Goal: Transaction & Acquisition: Purchase product/service

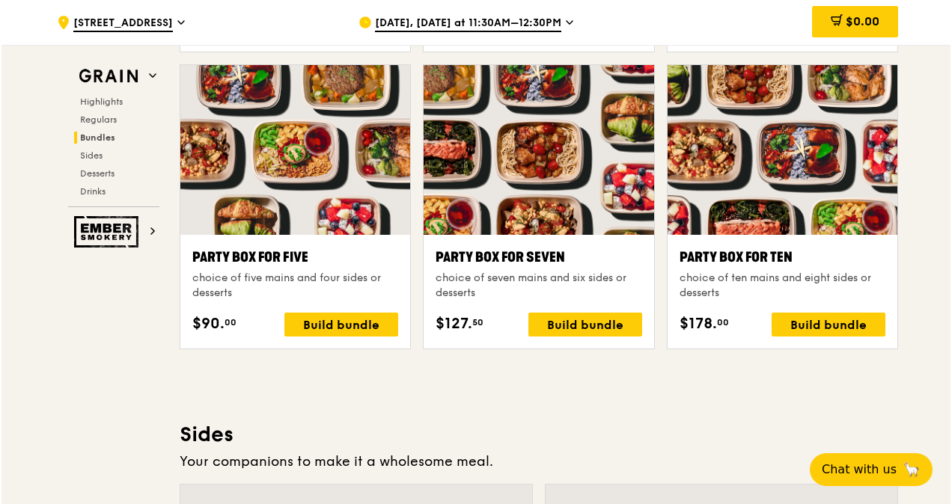
scroll to position [2530, 0]
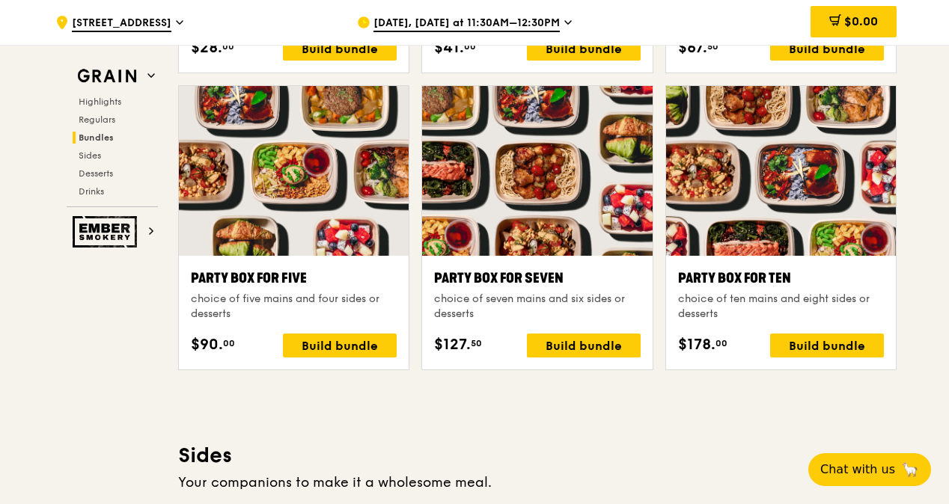
click at [744, 207] on div at bounding box center [781, 171] width 230 height 170
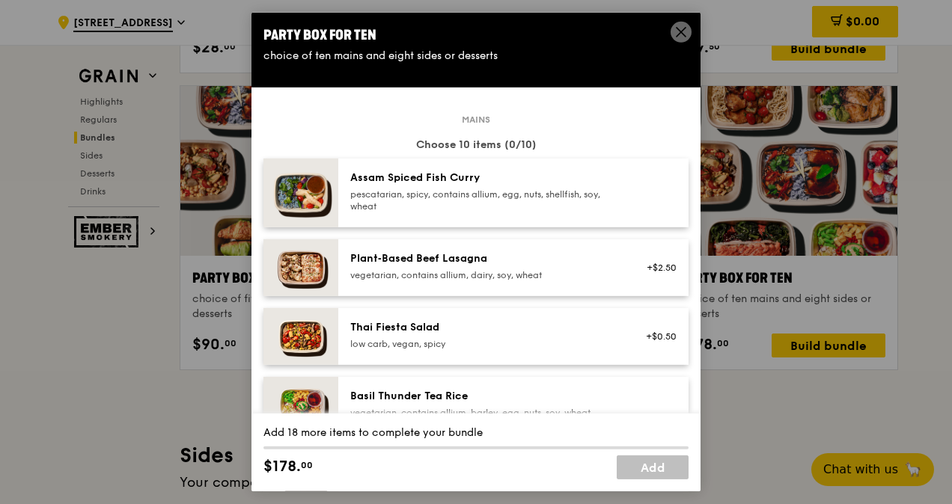
click at [558, 186] on div "Assam Spiced Fish [PERSON_NAME] pescatarian, spicy, contains allium, egg, nuts,…" at bounding box center [484, 192] width 269 height 42
click at [628, 263] on div "+$2.50" at bounding box center [657, 267] width 58 height 33
click at [605, 251] on div "Plant‑Based Beef Lasagna" at bounding box center [484, 258] width 269 height 15
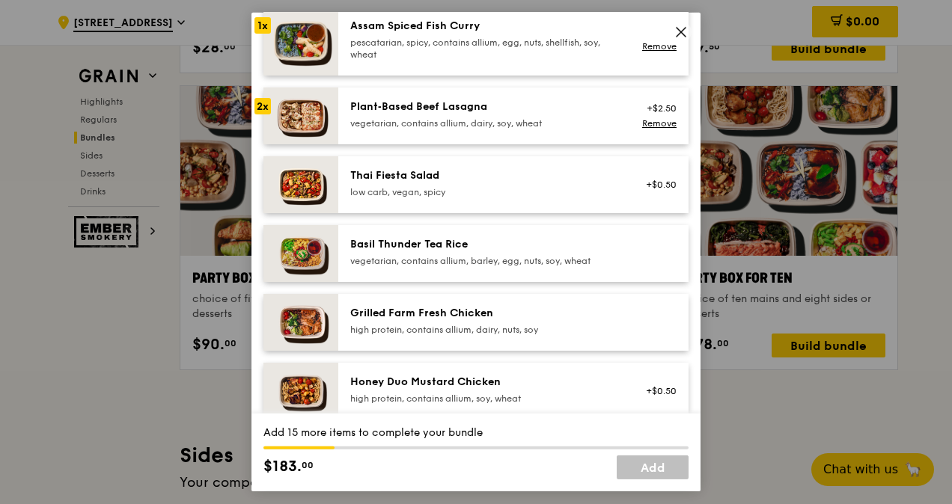
scroll to position [226, 0]
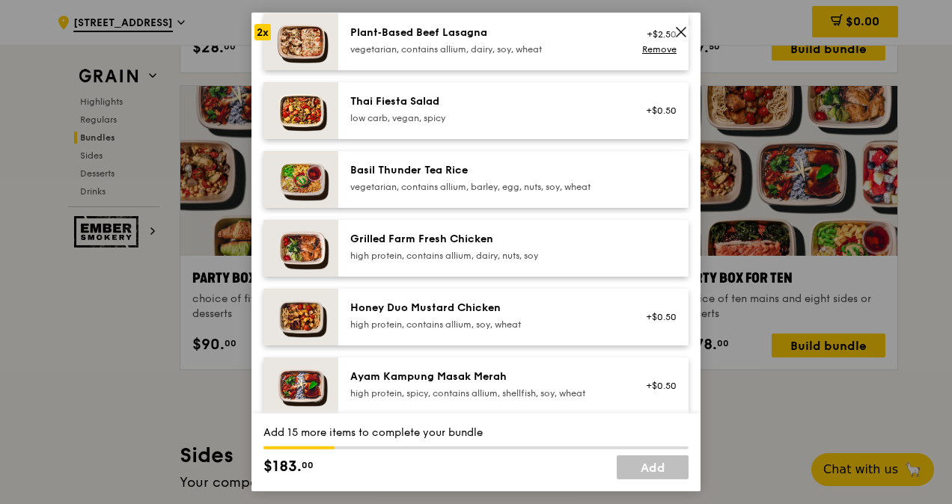
click at [549, 240] on div "Grilled Farm Fresh Chicken" at bounding box center [484, 239] width 269 height 15
click at [519, 305] on div "Honey Duo Mustard Chicken" at bounding box center [484, 308] width 269 height 15
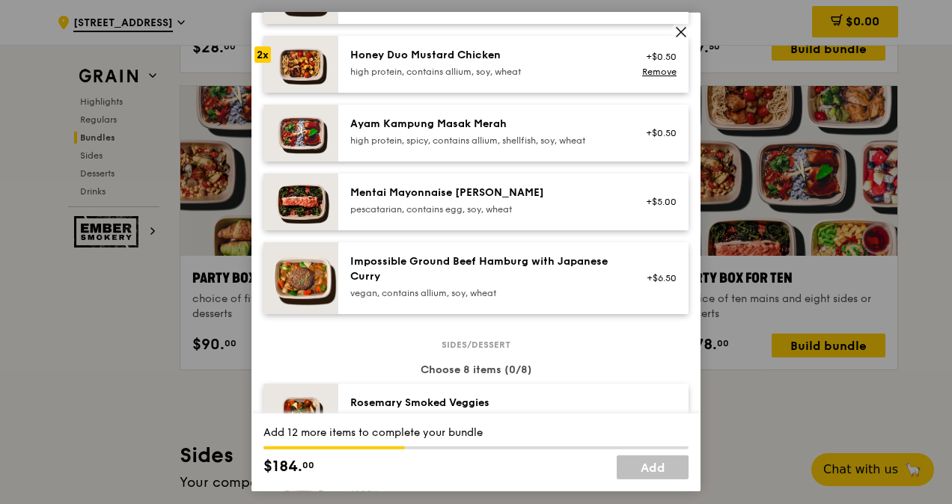
scroll to position [502, 0]
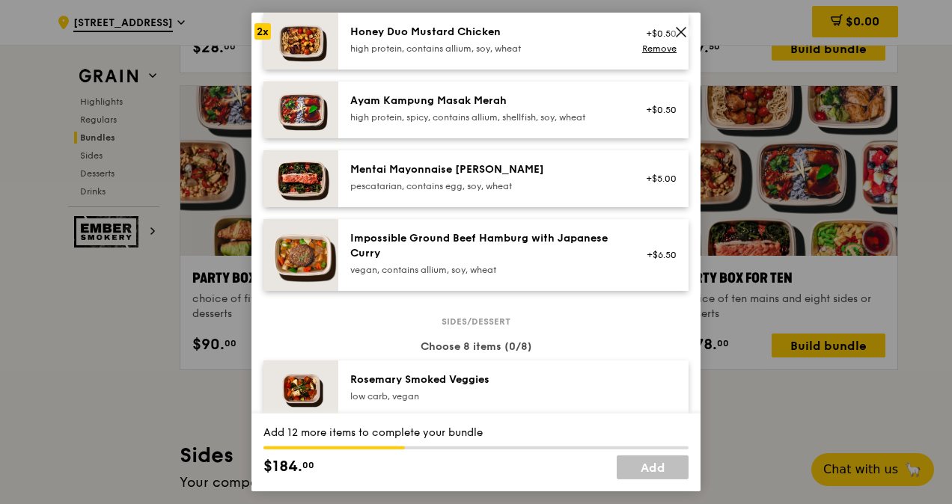
click at [539, 181] on div "pescatarian, contains egg, soy, wheat" at bounding box center [484, 186] width 269 height 12
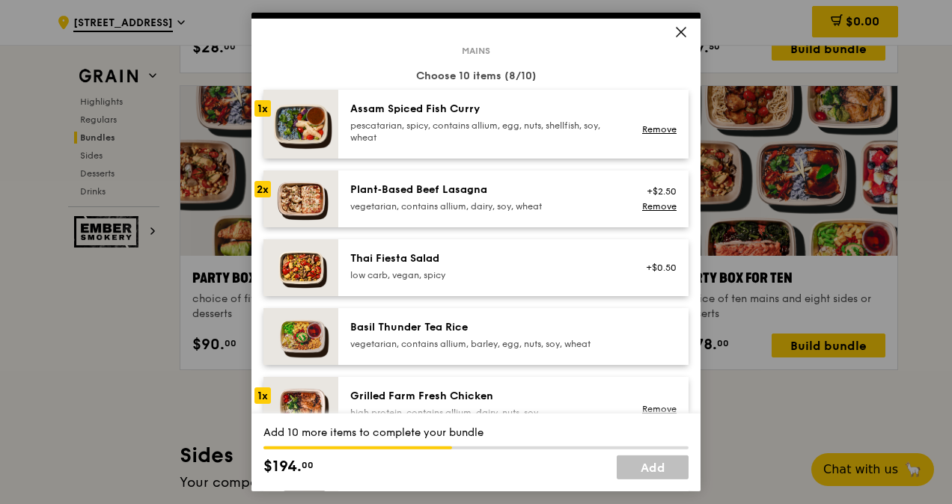
scroll to position [0, 0]
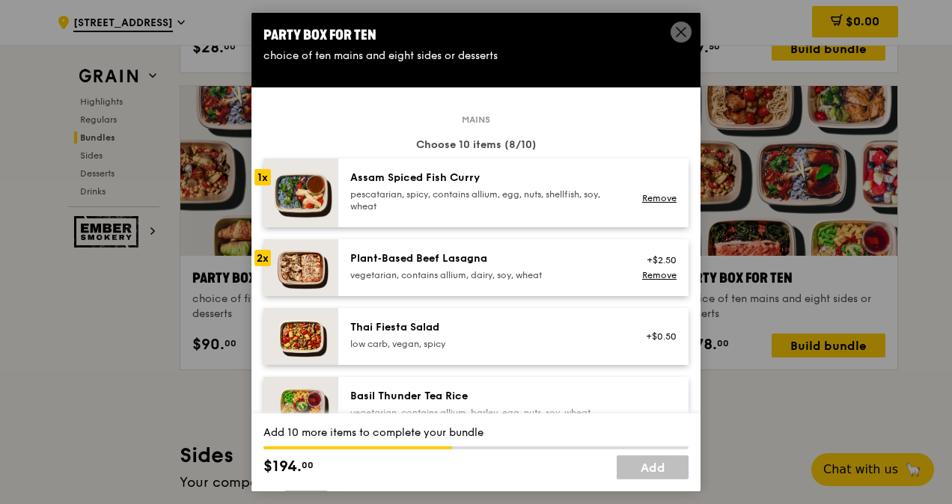
click at [413, 327] on div "Thai Fiesta Salad" at bounding box center [484, 327] width 269 height 15
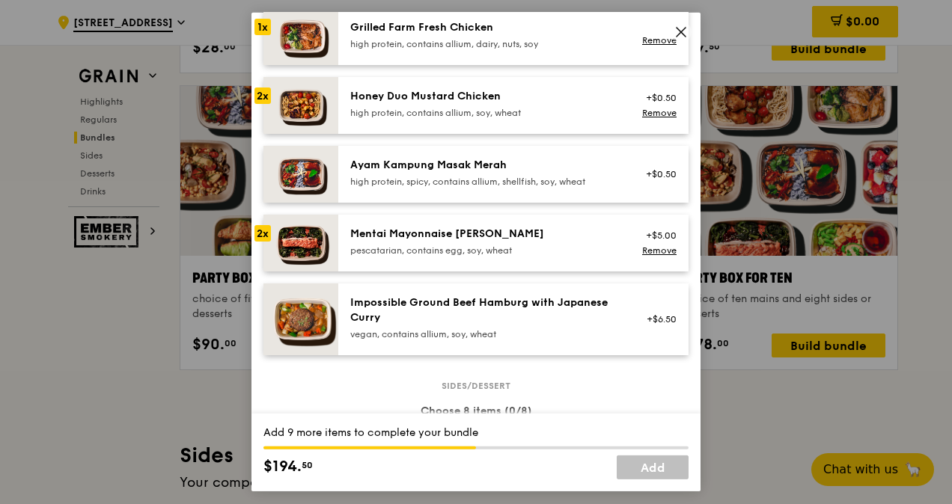
scroll to position [454, 0]
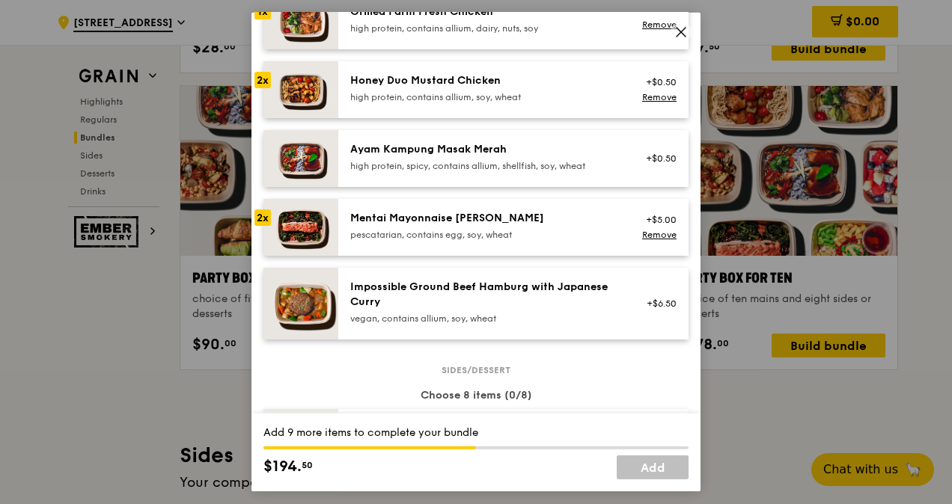
click at [578, 153] on div "Ayam Kampung Masak Merah" at bounding box center [484, 149] width 269 height 15
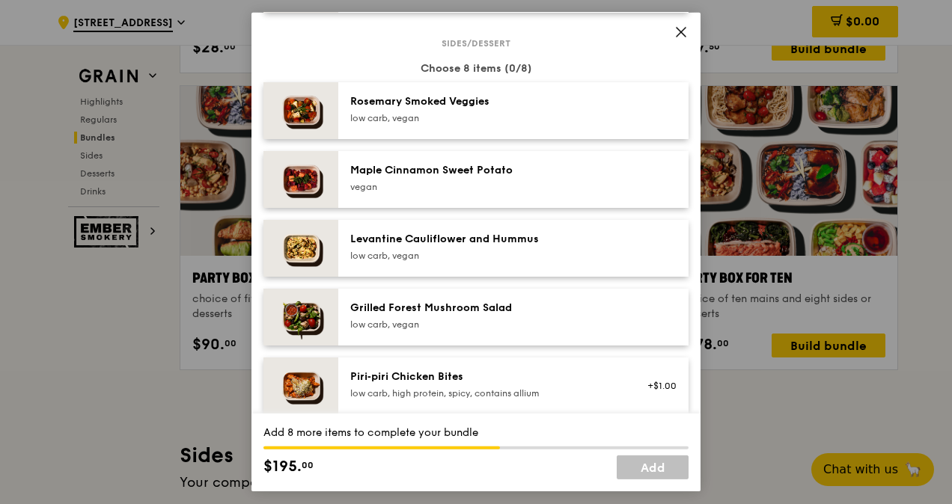
scroll to position [799, 0]
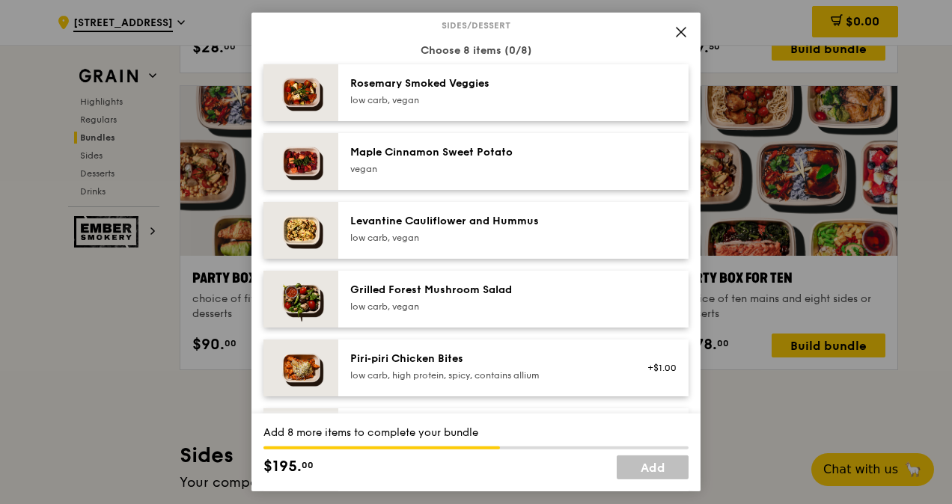
click at [559, 236] on div "low carb, vegan" at bounding box center [484, 238] width 269 height 12
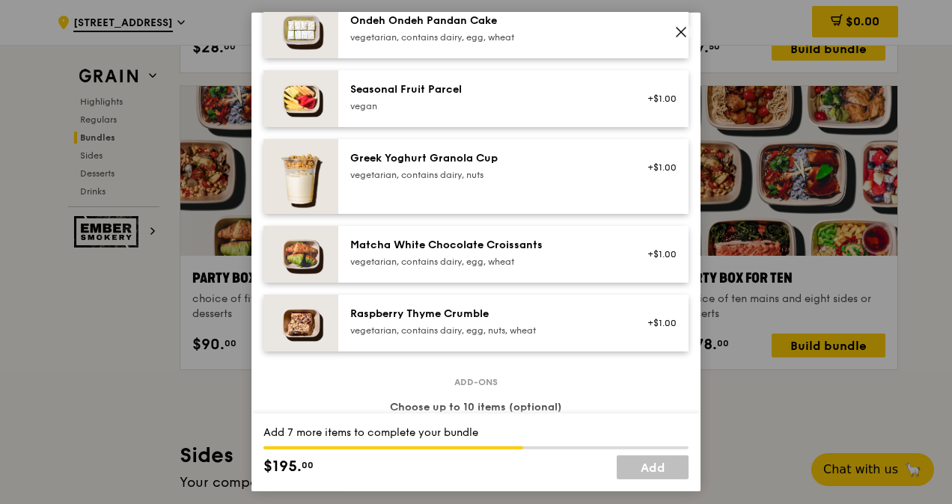
scroll to position [1208, 0]
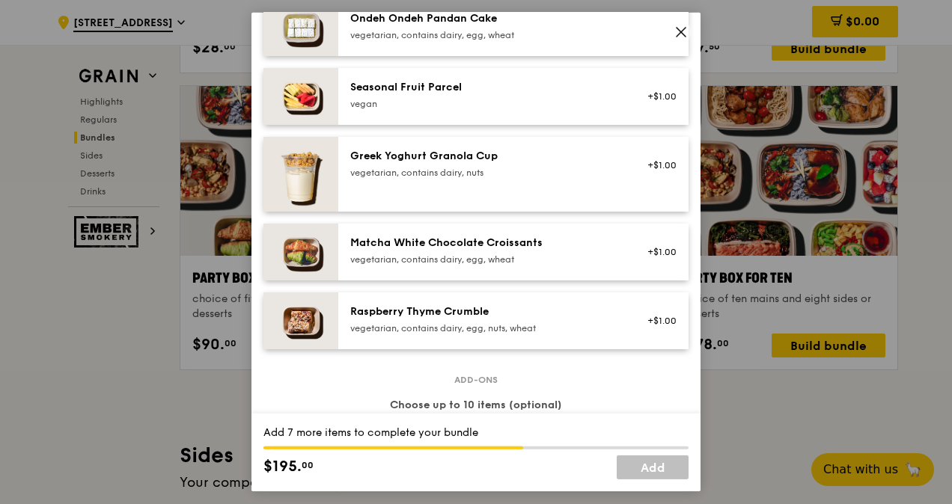
click at [502, 258] on div "vegetarian, contains dairy, egg, wheat" at bounding box center [484, 260] width 269 height 12
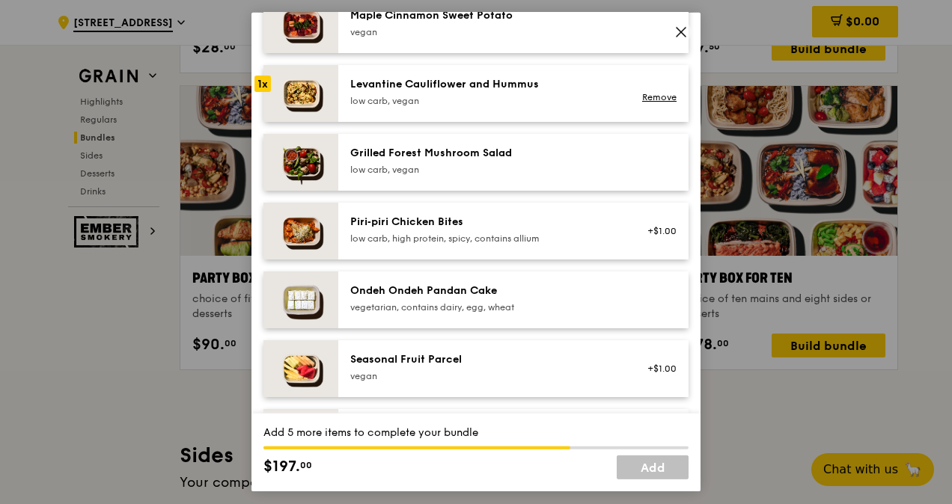
scroll to position [925, 0]
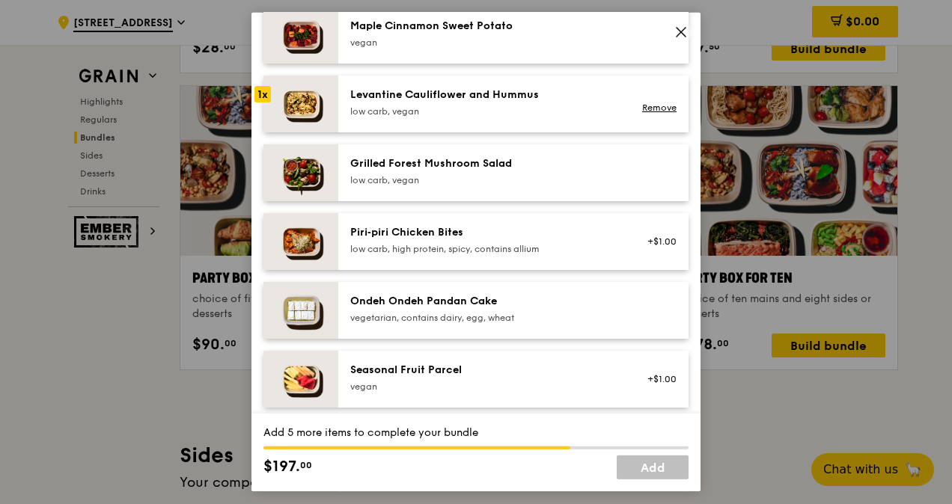
click at [501, 238] on div "Piri‑piri Chicken Bites" at bounding box center [484, 232] width 269 height 15
click at [483, 168] on div "Grilled Forest Mushroom Salad" at bounding box center [484, 163] width 269 height 15
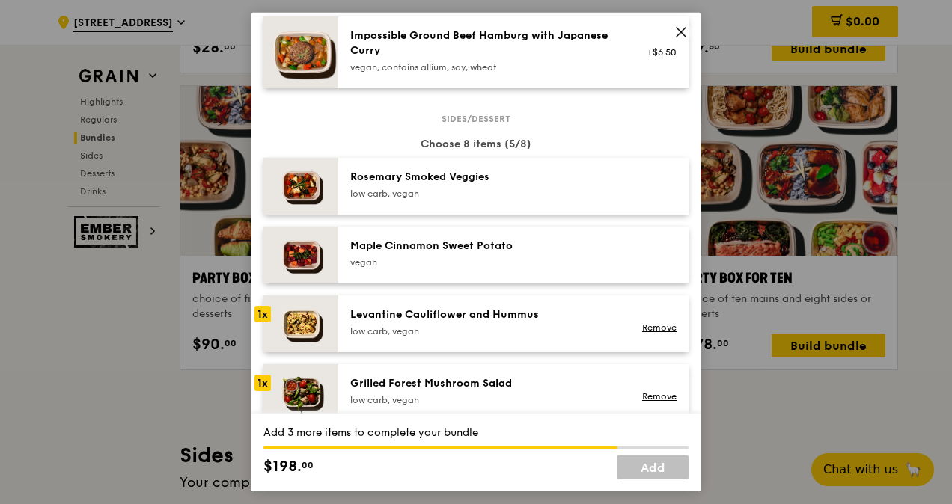
scroll to position [699, 0]
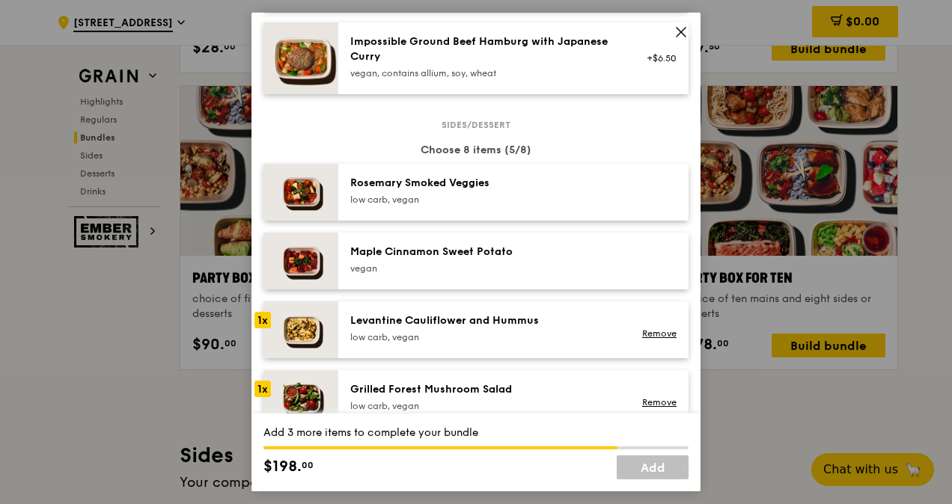
click at [528, 208] on div "[PERSON_NAME] Smoked Veggies low carb, vegan" at bounding box center [513, 192] width 350 height 57
click at [500, 256] on div "Maple Cinnamon Sweet Potato" at bounding box center [484, 252] width 269 height 15
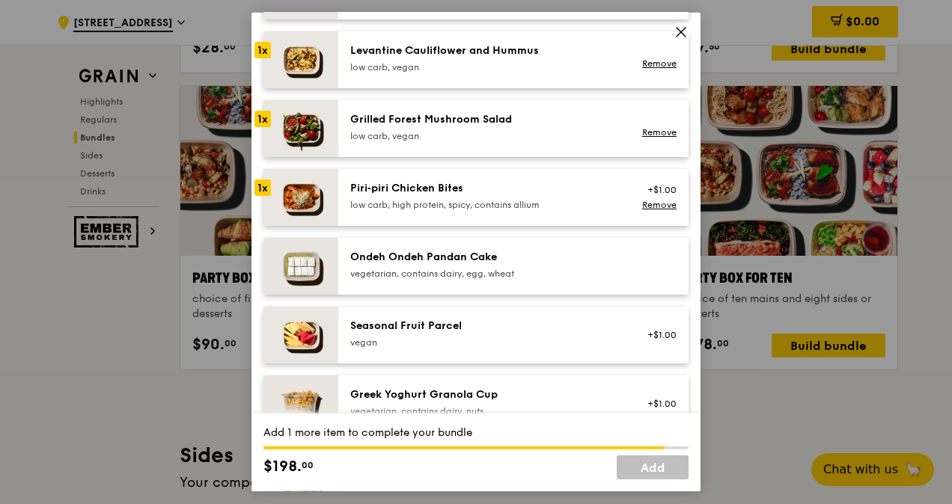
scroll to position [962, 0]
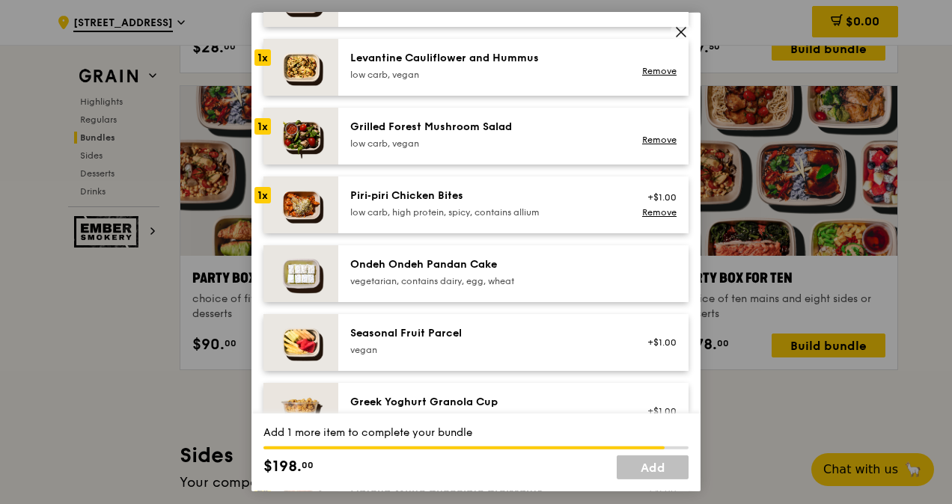
click at [278, 274] on img at bounding box center [300, 273] width 75 height 57
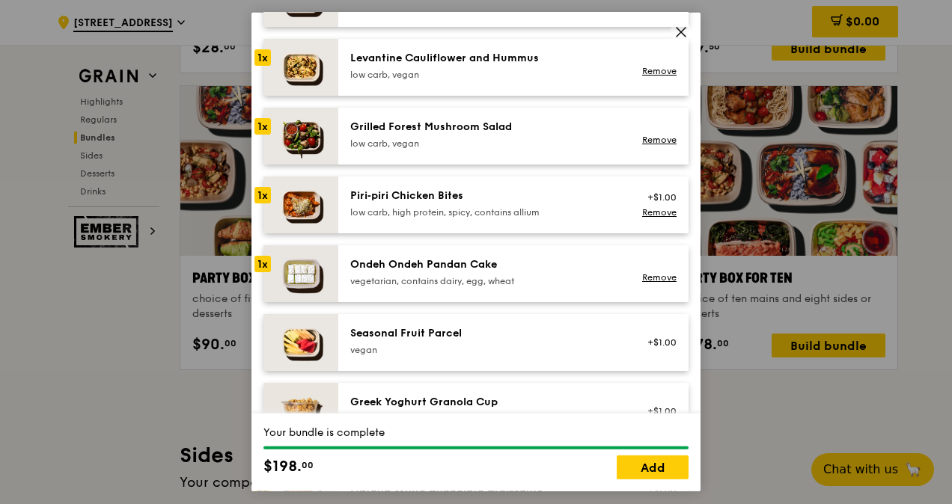
click at [278, 274] on img at bounding box center [300, 273] width 75 height 57
click at [264, 192] on div "1x" at bounding box center [262, 195] width 16 height 16
click at [663, 213] on link "Remove" at bounding box center [659, 212] width 34 height 10
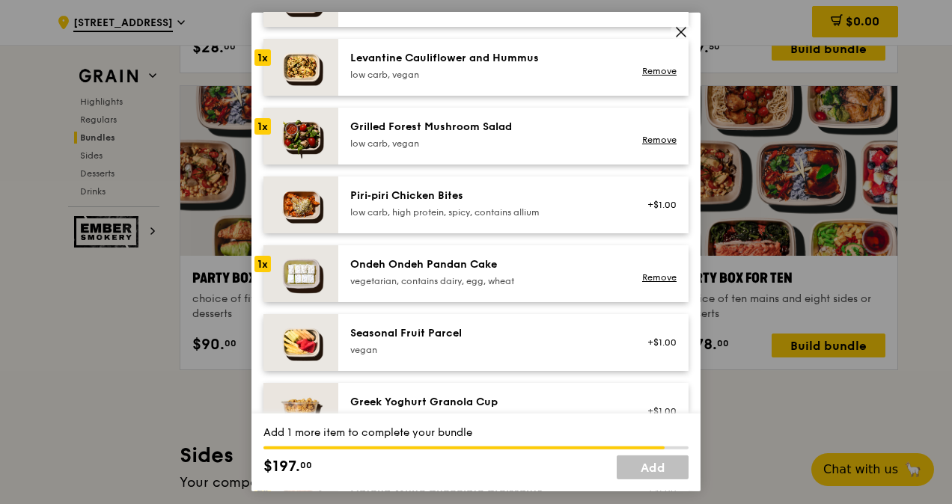
click at [369, 275] on div "vegetarian, contains dairy, egg, wheat" at bounding box center [484, 281] width 269 height 12
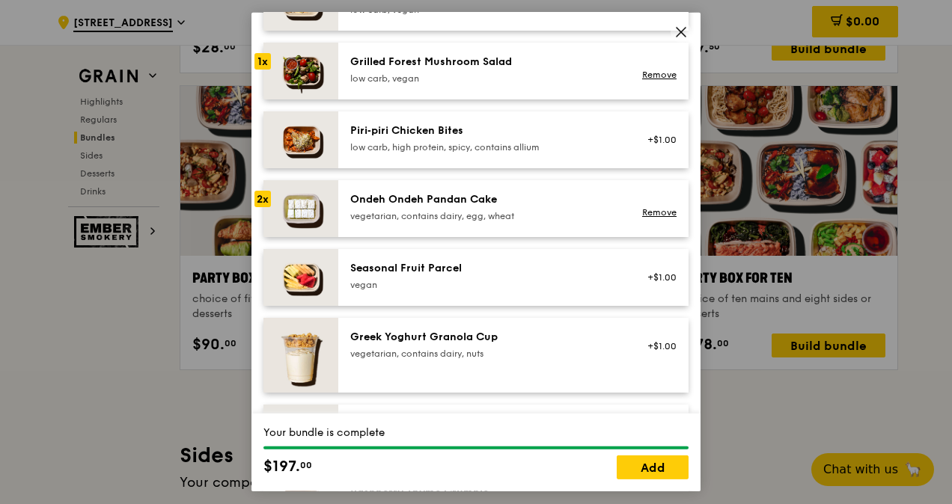
scroll to position [1040, 0]
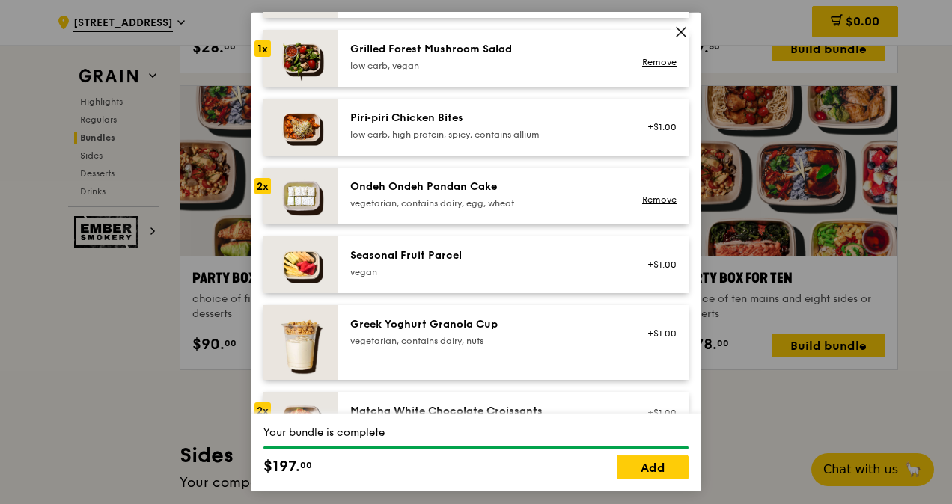
click at [409, 274] on div "vegan" at bounding box center [484, 272] width 269 height 12
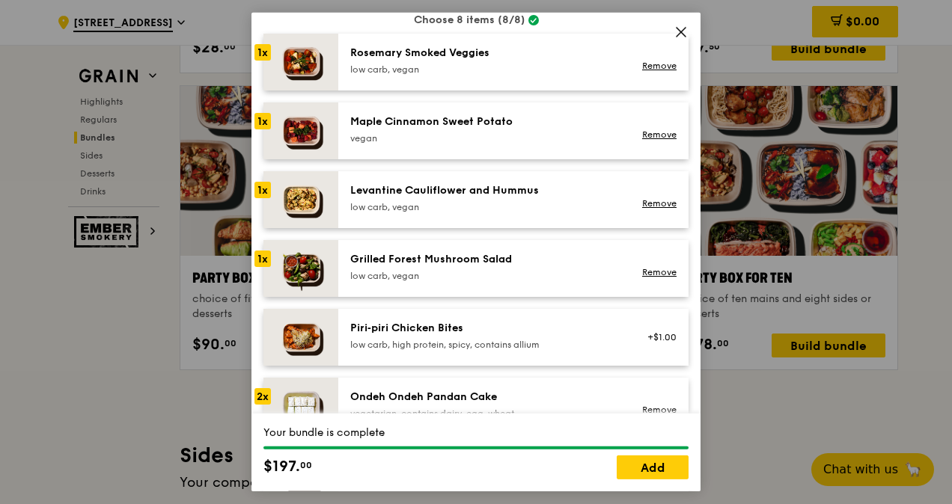
scroll to position [801, 0]
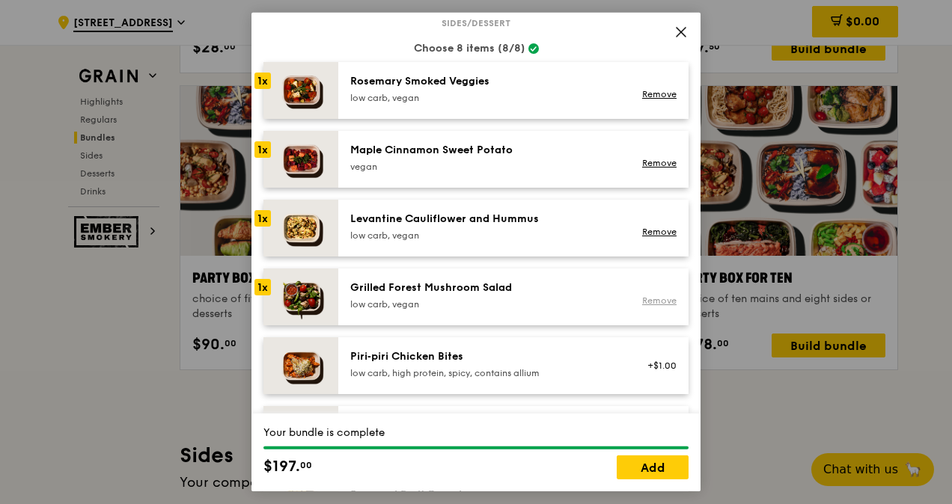
click at [650, 296] on link "Remove" at bounding box center [659, 301] width 34 height 10
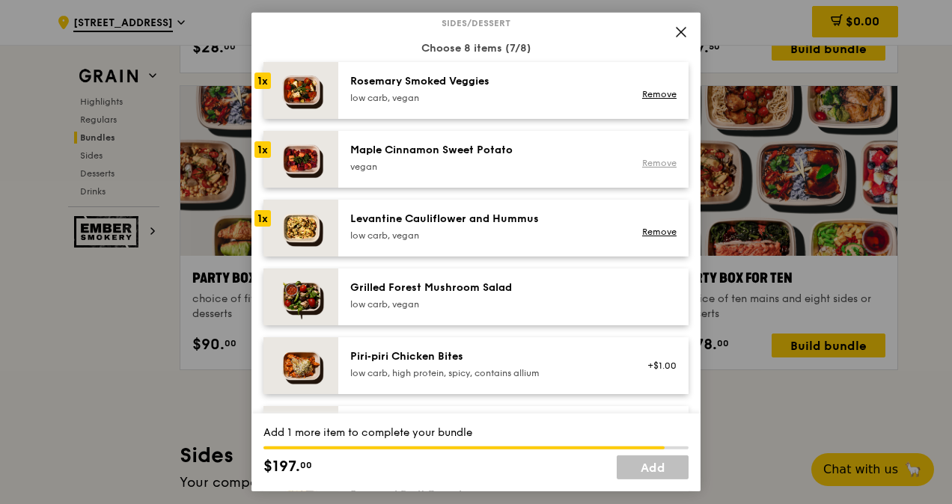
click at [662, 162] on link "Remove" at bounding box center [659, 163] width 34 height 10
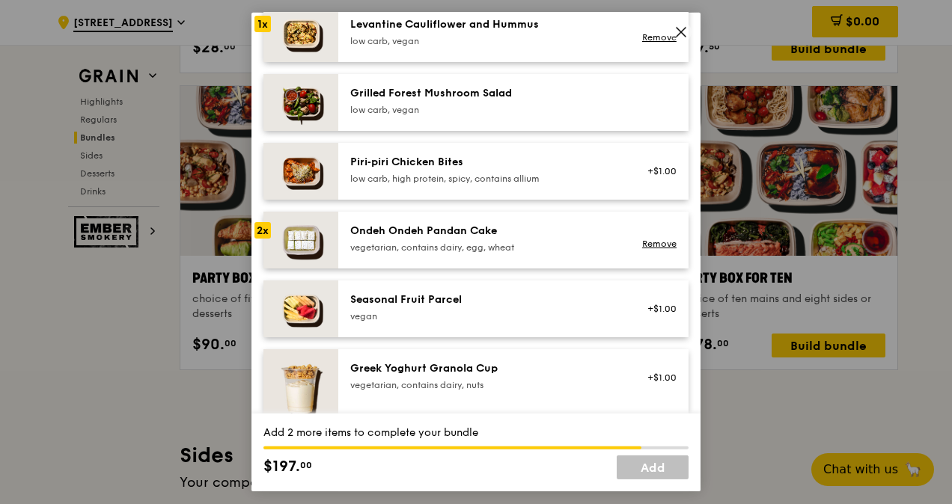
scroll to position [1024, 0]
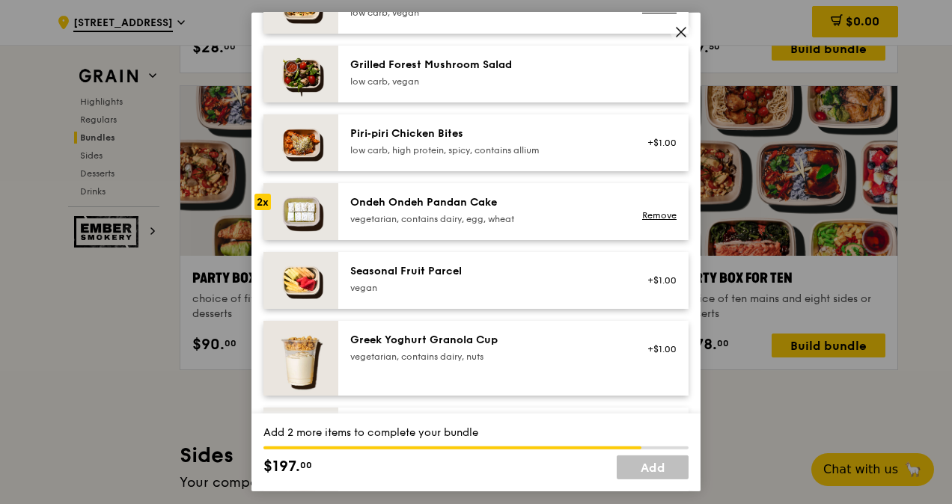
click at [593, 282] on div "vegan" at bounding box center [484, 288] width 269 height 12
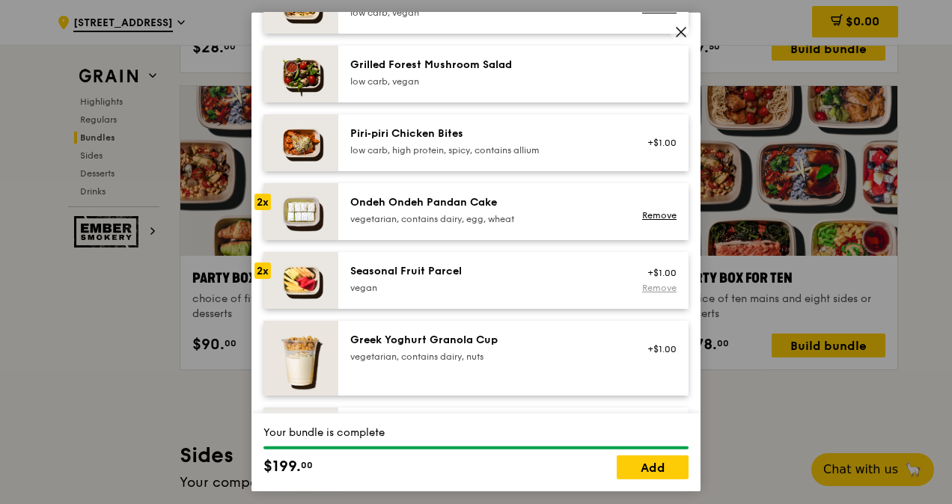
click at [651, 283] on link "Remove" at bounding box center [659, 288] width 34 height 10
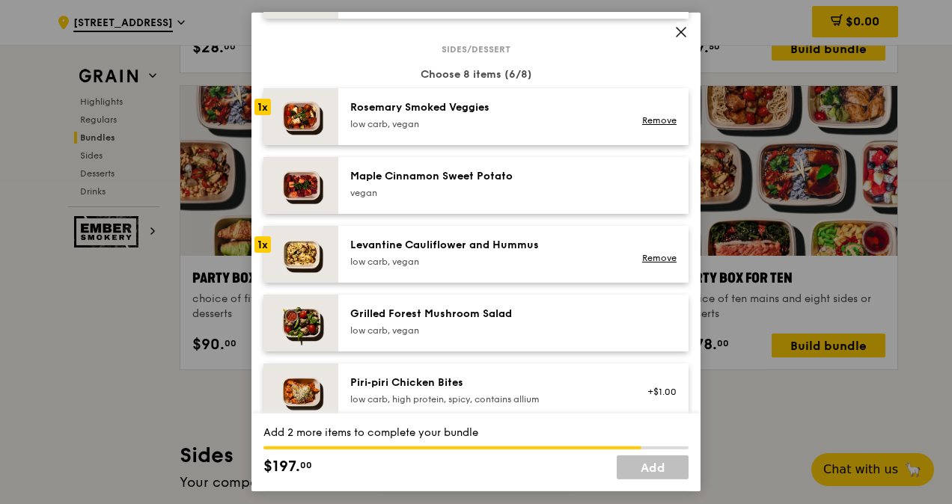
scroll to position [754, 0]
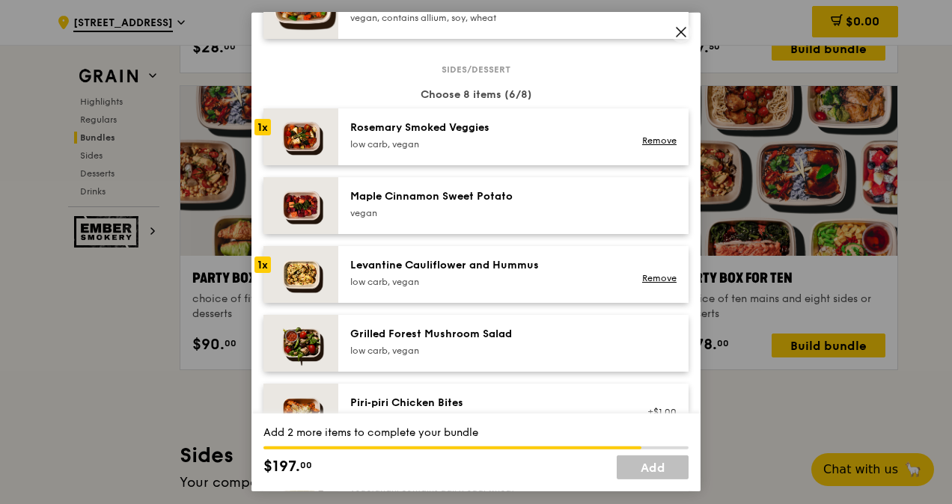
click at [431, 207] on div "vegan" at bounding box center [484, 213] width 269 height 12
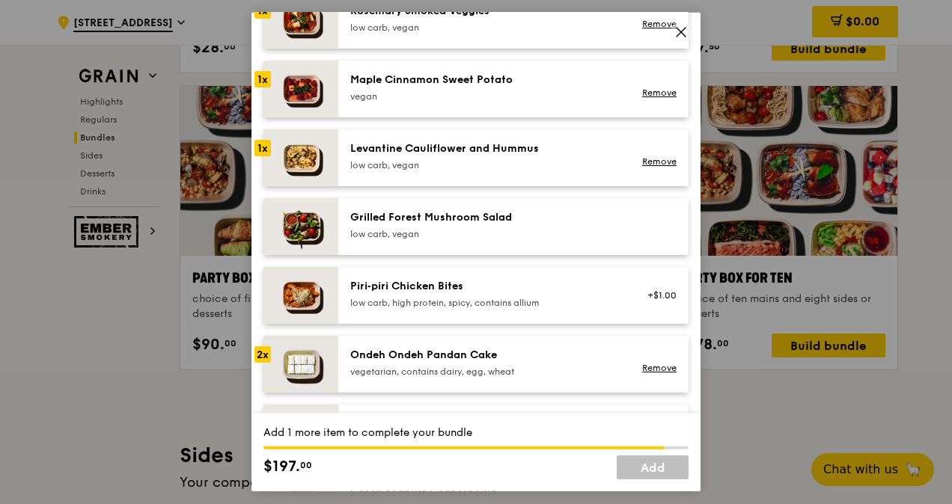
scroll to position [879, 0]
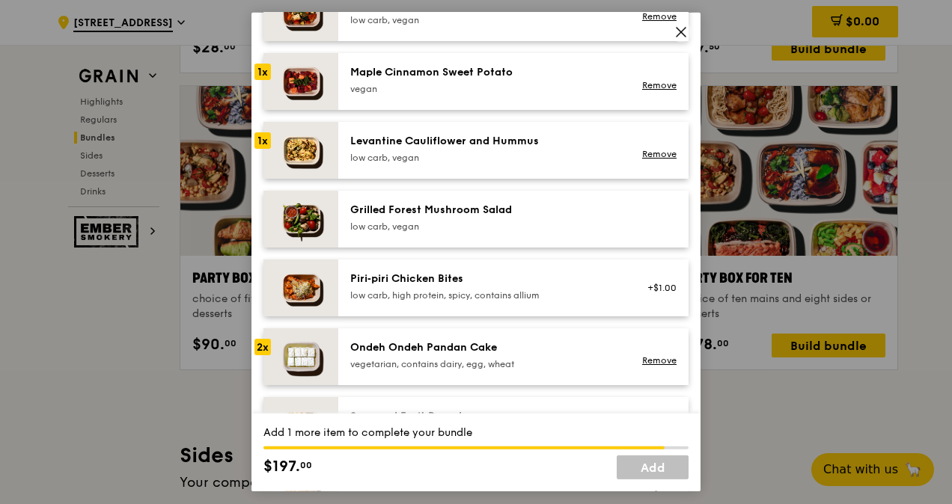
click at [452, 229] on div "low carb, vegan" at bounding box center [484, 227] width 269 height 12
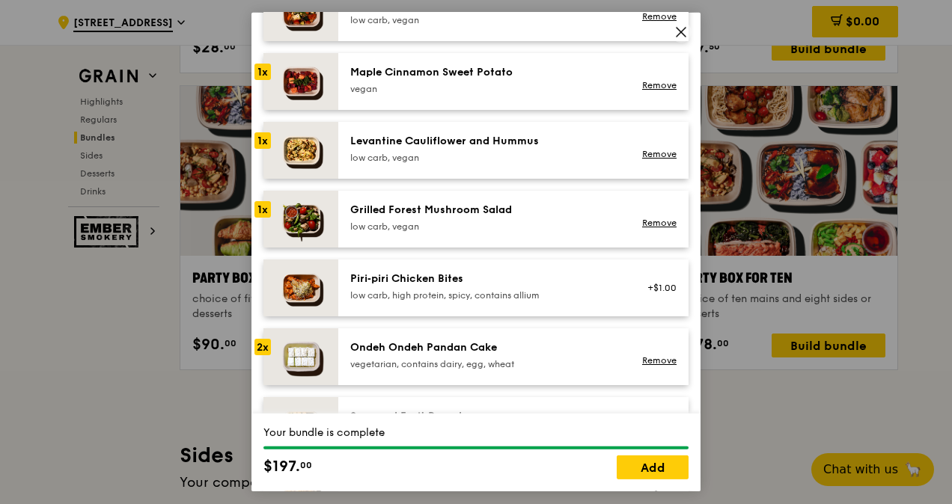
click at [542, 290] on div "low carb, high protein, spicy, contains allium" at bounding box center [484, 296] width 269 height 12
click at [650, 222] on link "Remove" at bounding box center [659, 223] width 34 height 10
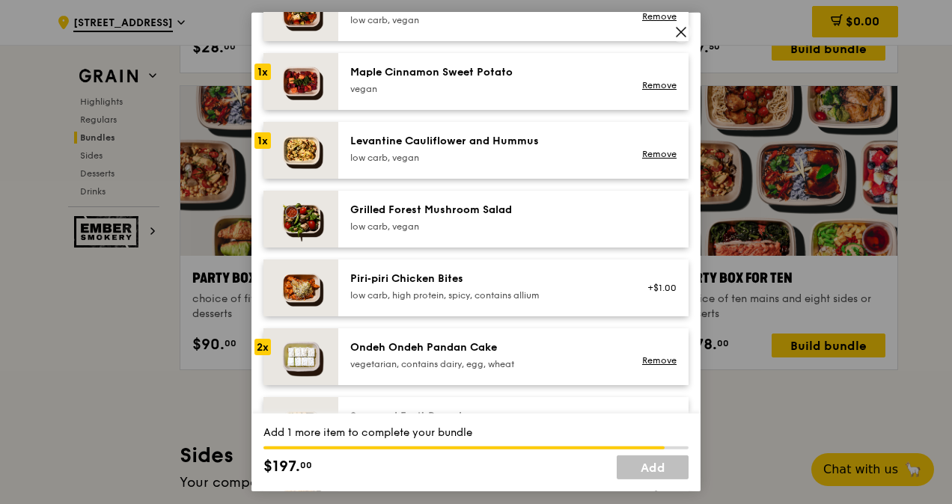
click at [529, 290] on div "low carb, high protein, spicy, contains allium" at bounding box center [484, 296] width 269 height 12
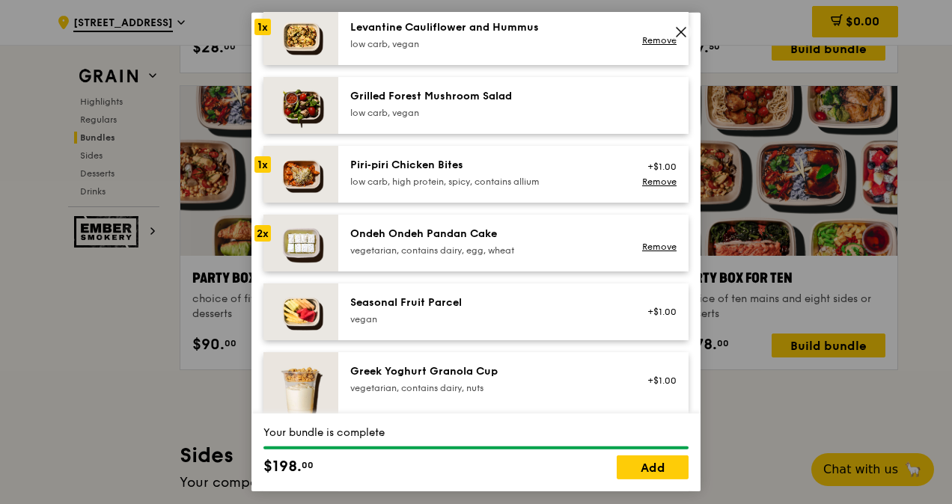
scroll to position [1021, 0]
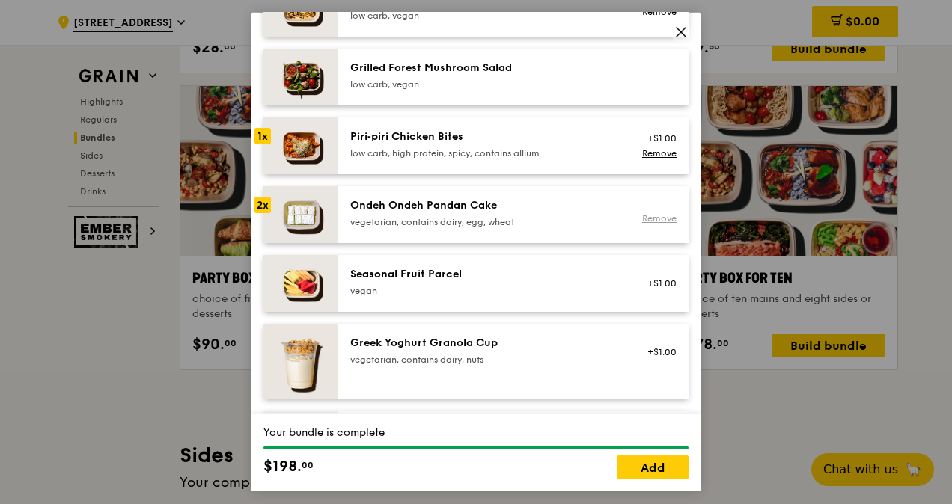
click at [654, 217] on link "Remove" at bounding box center [659, 218] width 34 height 10
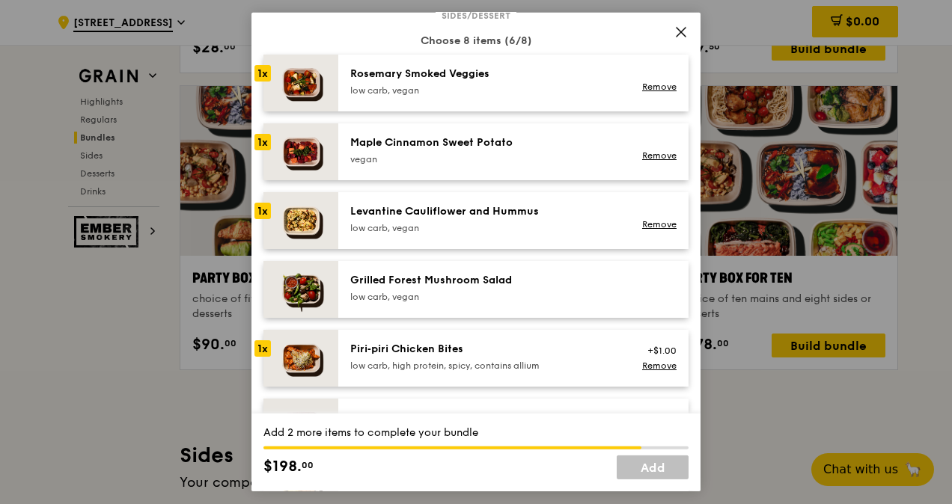
scroll to position [720, 0]
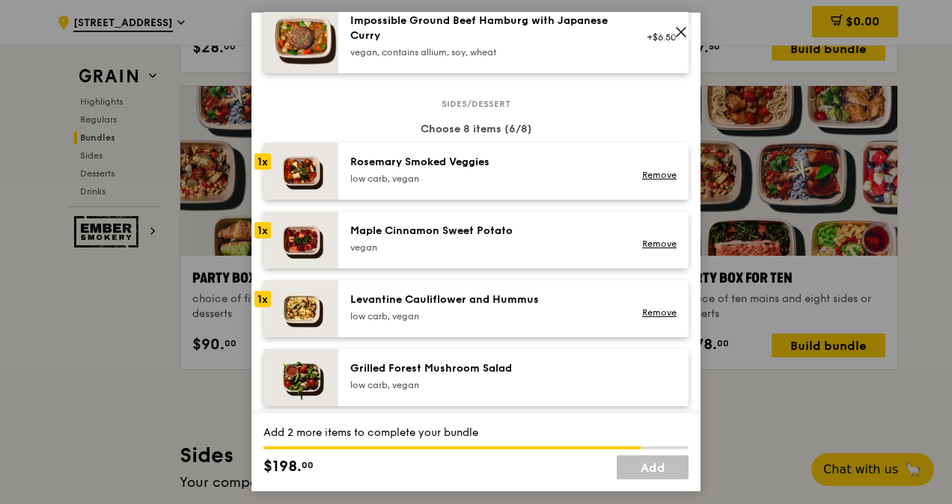
click at [417, 374] on div "Grilled Forest Mushroom Salad" at bounding box center [484, 368] width 269 height 15
click at [437, 235] on div "Maple Cinnamon Sweet Potato" at bounding box center [484, 231] width 269 height 15
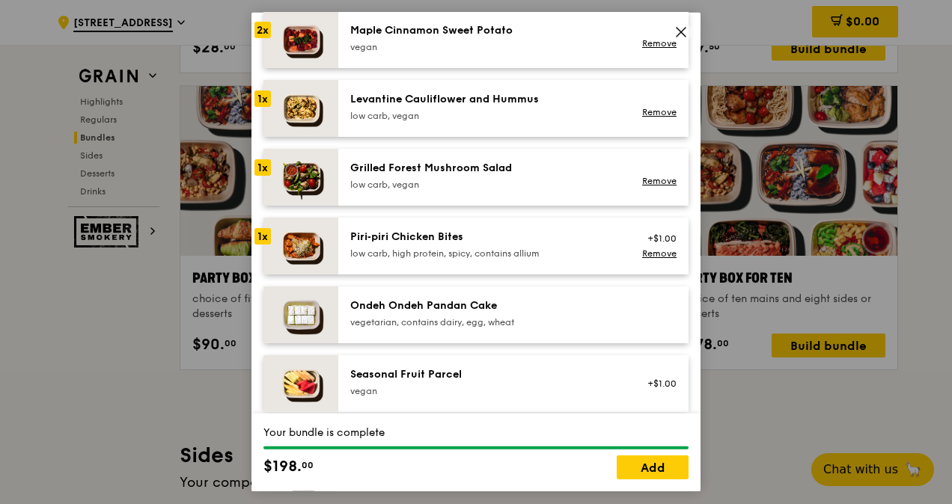
scroll to position [837, 0]
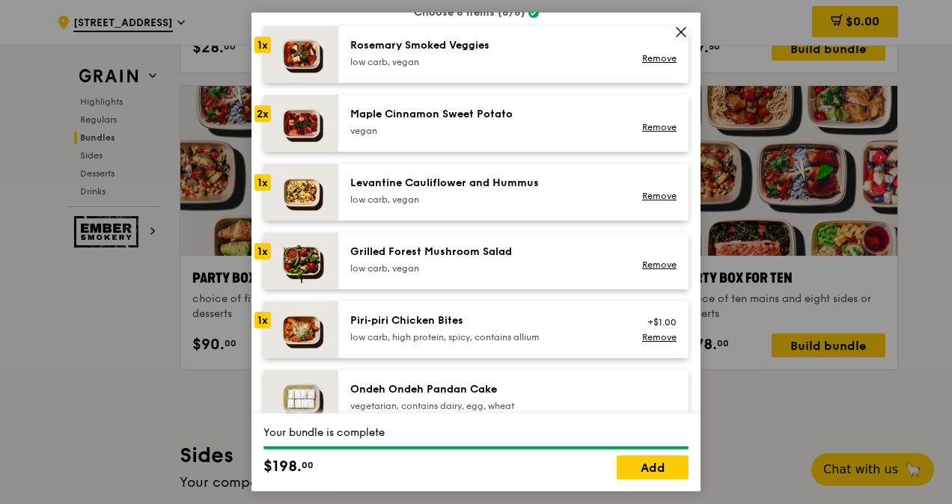
click at [500, 334] on div "low carb, high protein, spicy, contains allium" at bounding box center [484, 338] width 269 height 12
click at [661, 265] on link "Remove" at bounding box center [659, 265] width 34 height 10
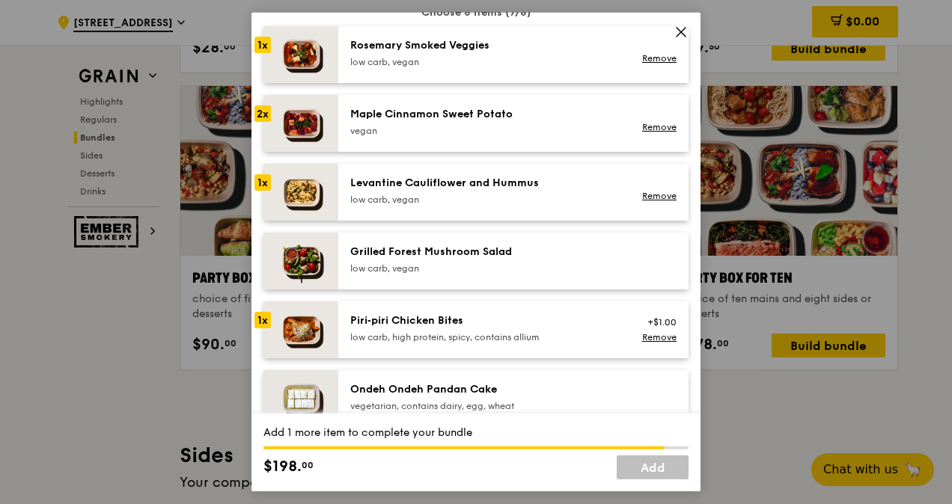
click at [507, 329] on div "Piri‑piri Chicken Bites low carb, high protein, spicy, contains allium" at bounding box center [484, 329] width 269 height 30
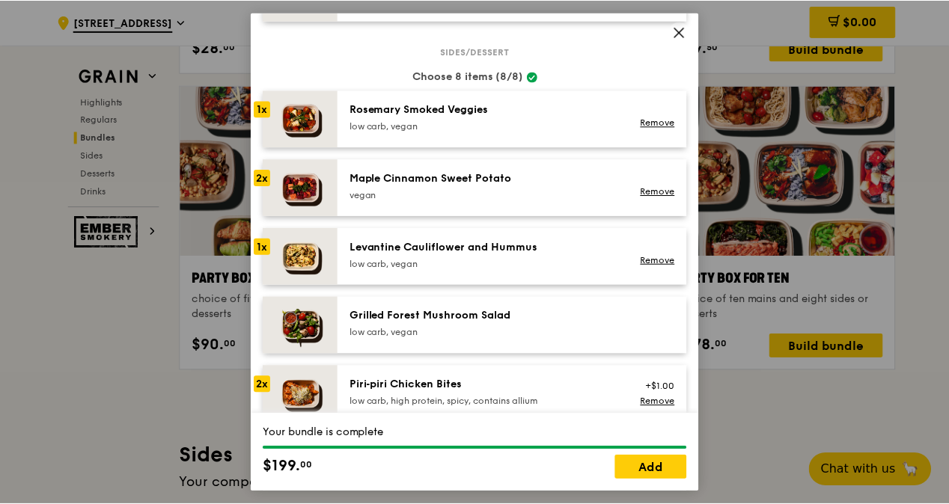
scroll to position [769, 0]
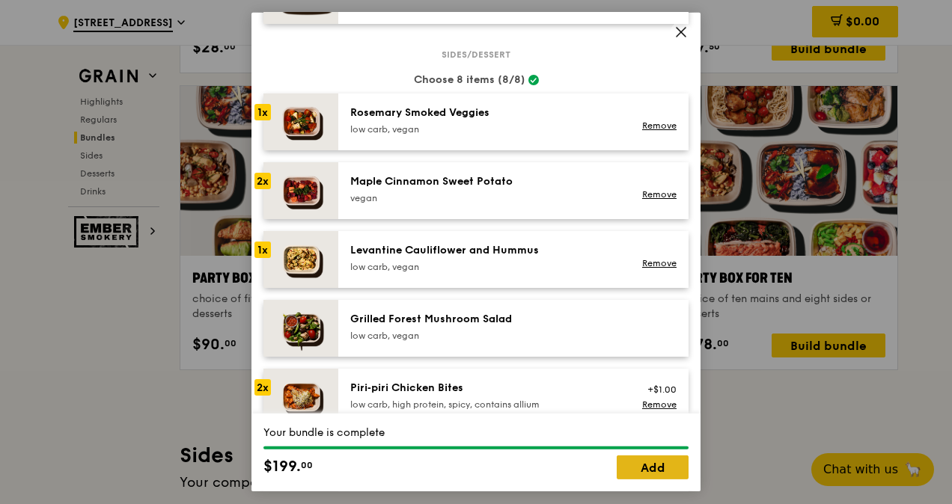
click at [660, 470] on link "Add" at bounding box center [653, 468] width 72 height 24
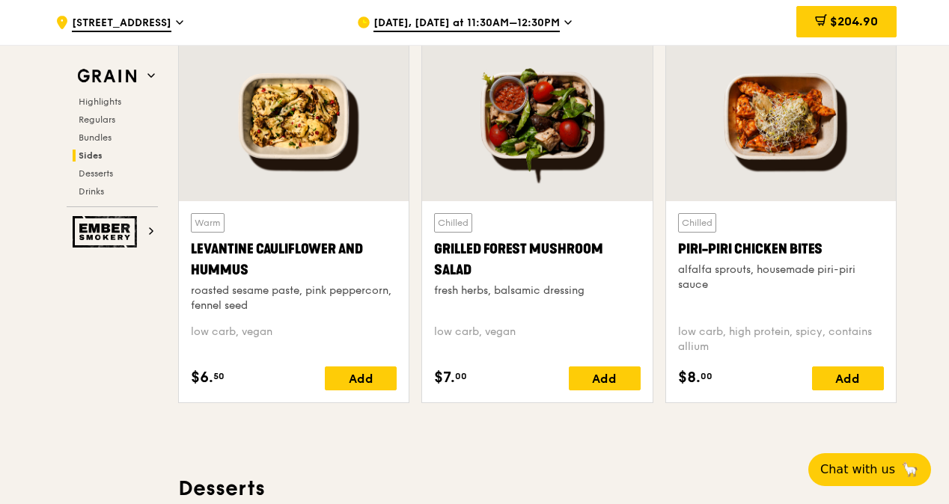
scroll to position [2979, 0]
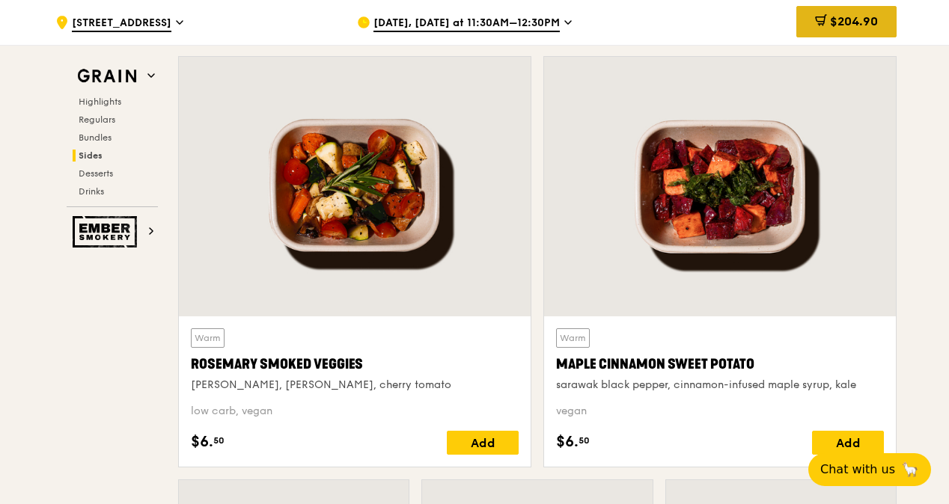
click at [858, 22] on span "$204.90" at bounding box center [854, 21] width 48 height 14
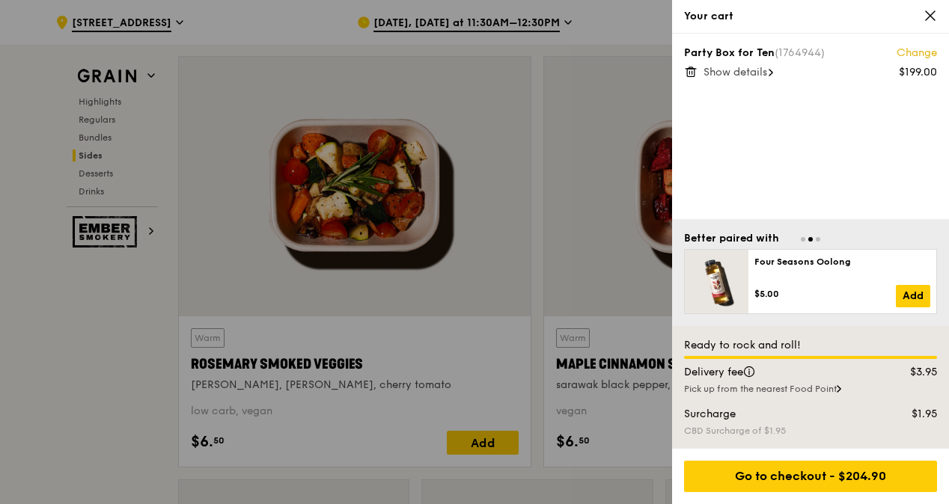
click at [751, 70] on span "Show details" at bounding box center [735, 72] width 64 height 13
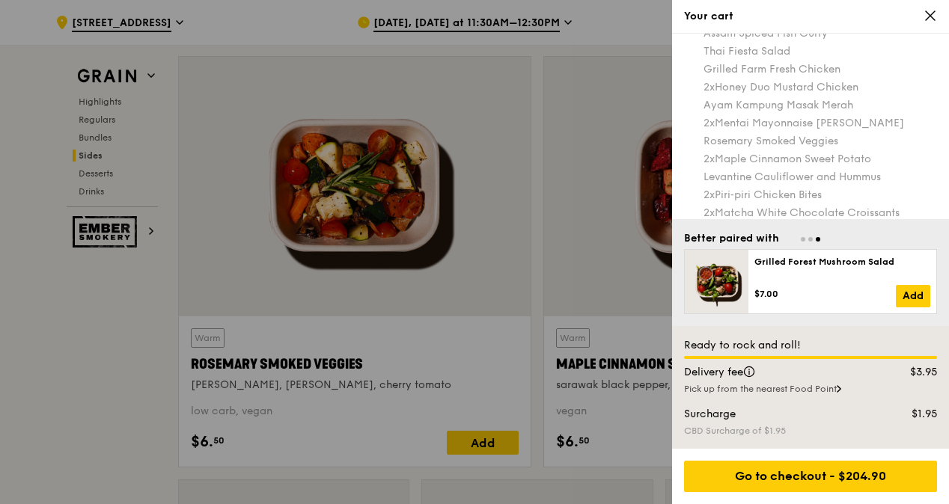
scroll to position [85, 0]
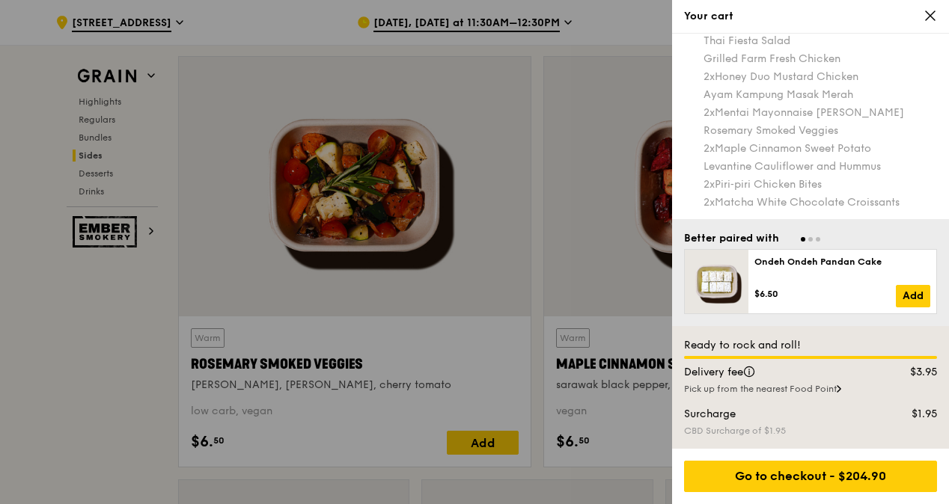
click at [925, 15] on icon at bounding box center [930, 15] width 13 height 13
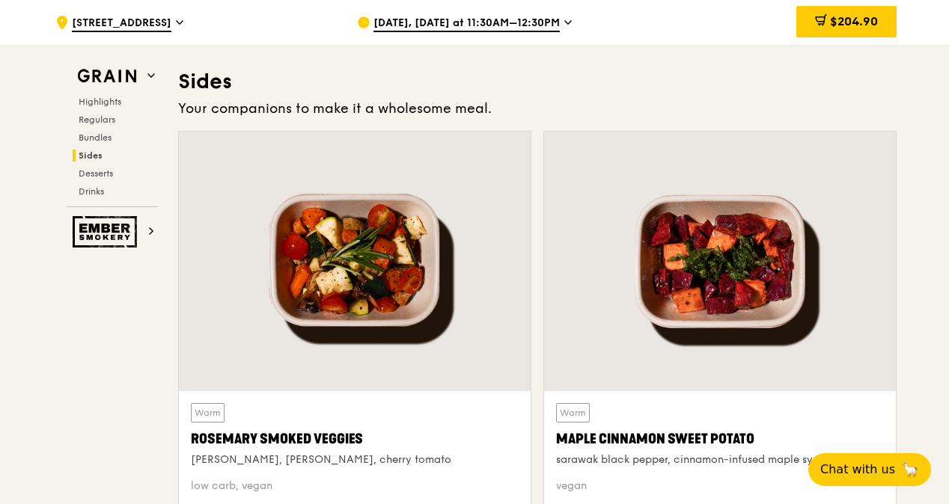
scroll to position [2904, 0]
click at [870, 19] on span "$204.90" at bounding box center [854, 21] width 48 height 14
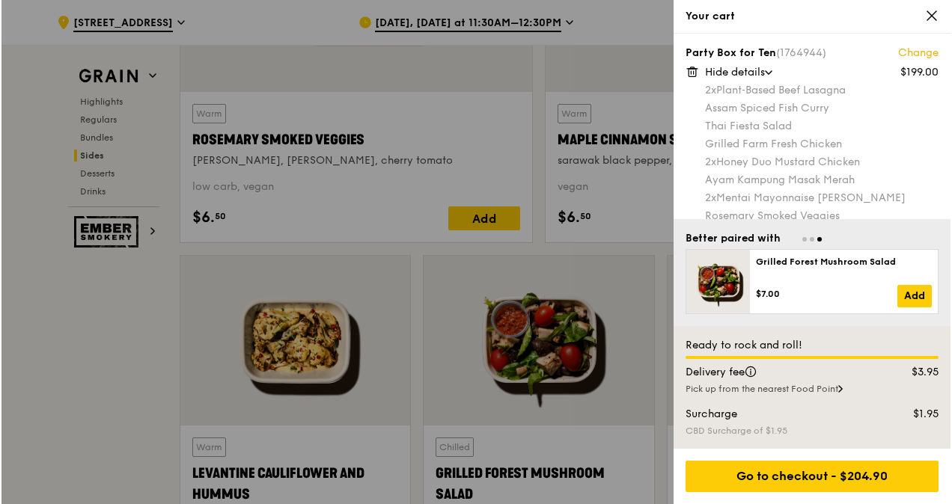
scroll to position [3128, 0]
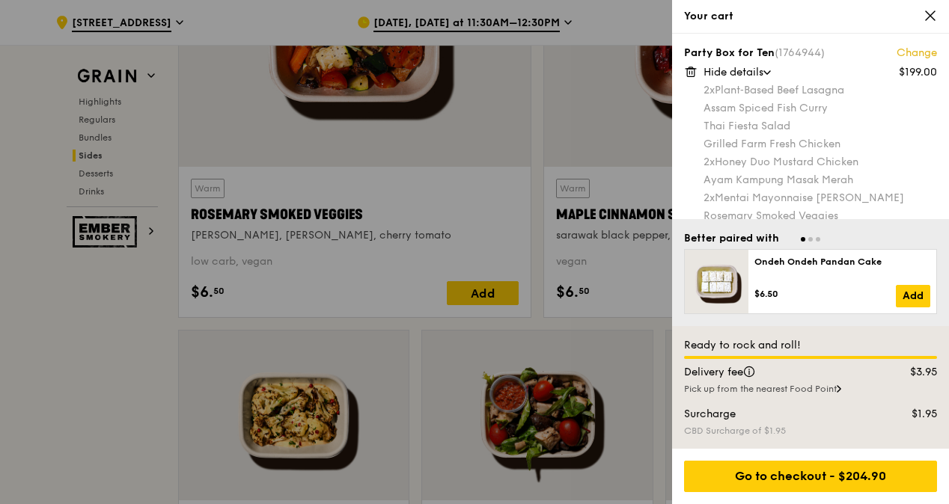
click at [920, 49] on link "Change" at bounding box center [917, 53] width 40 height 15
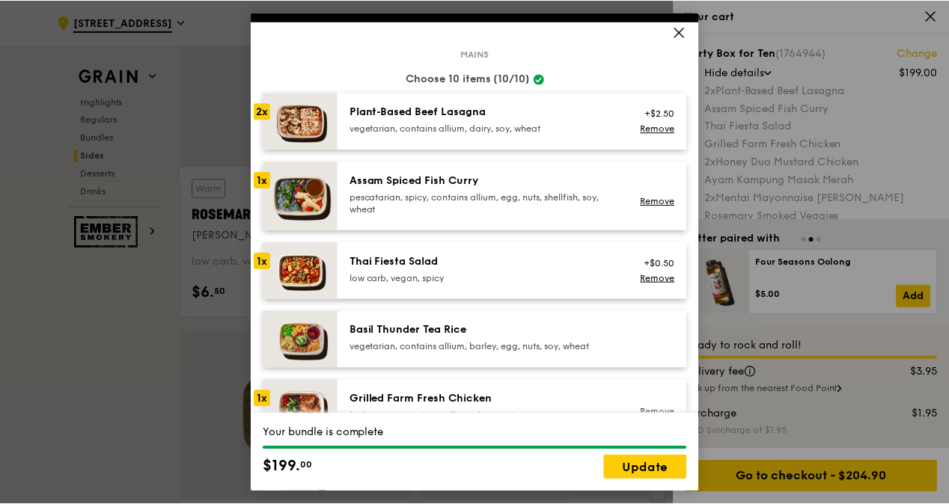
scroll to position [0, 0]
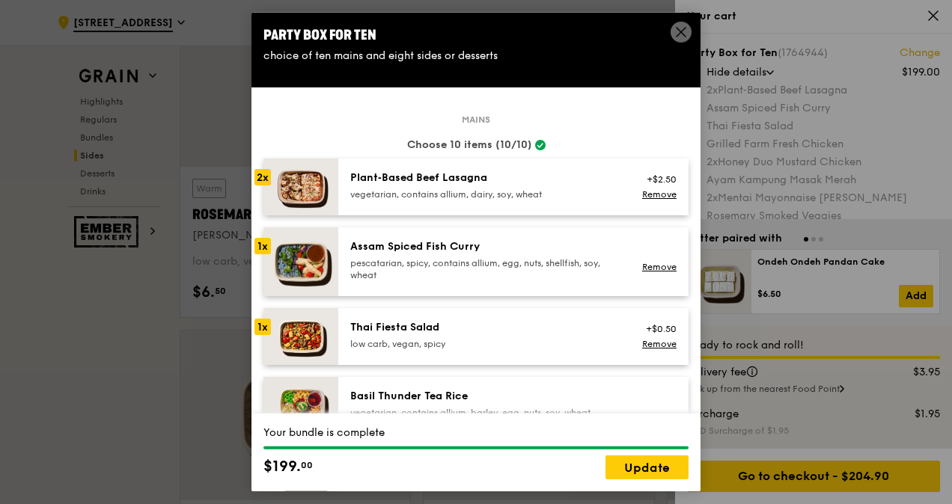
click at [679, 31] on icon at bounding box center [680, 31] width 13 height 13
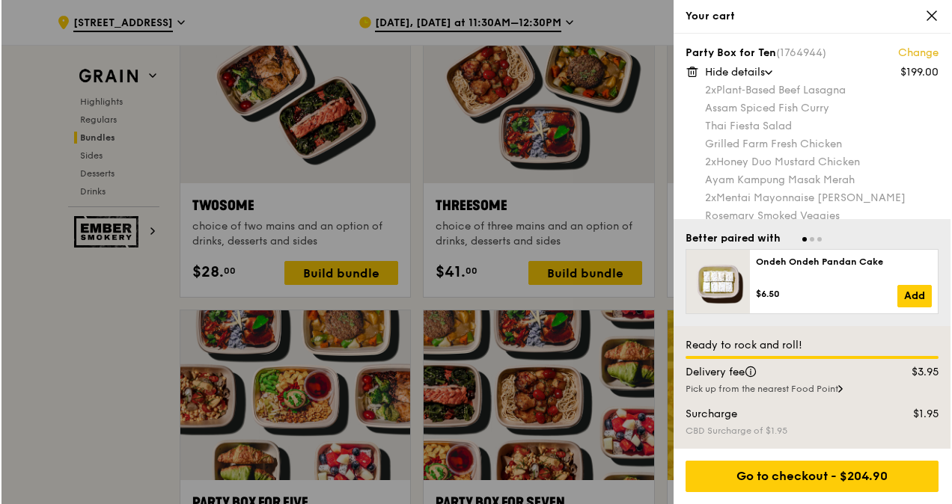
scroll to position [2455, 0]
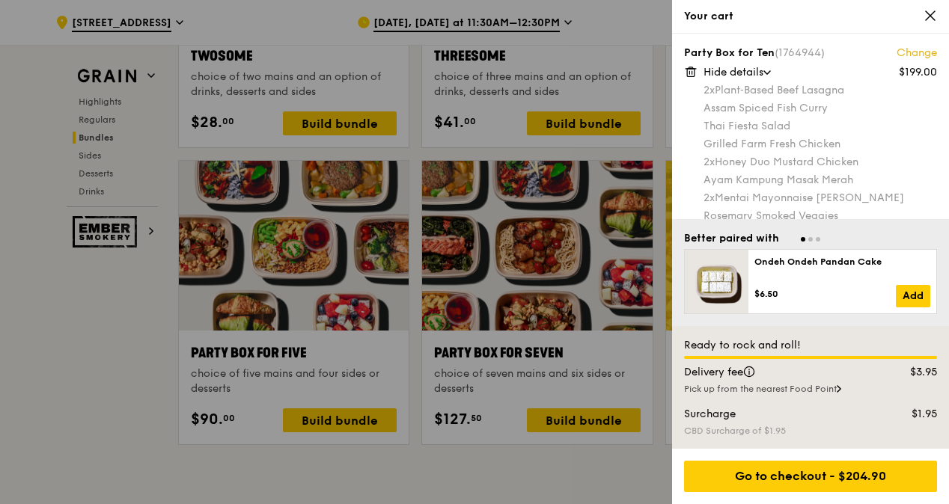
click at [491, 251] on div at bounding box center [474, 252] width 949 height 504
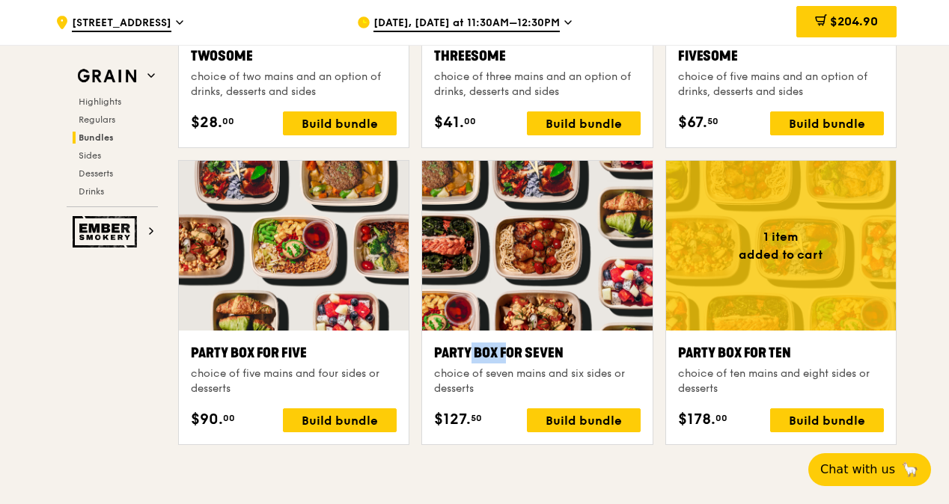
click at [491, 252] on div at bounding box center [537, 246] width 230 height 170
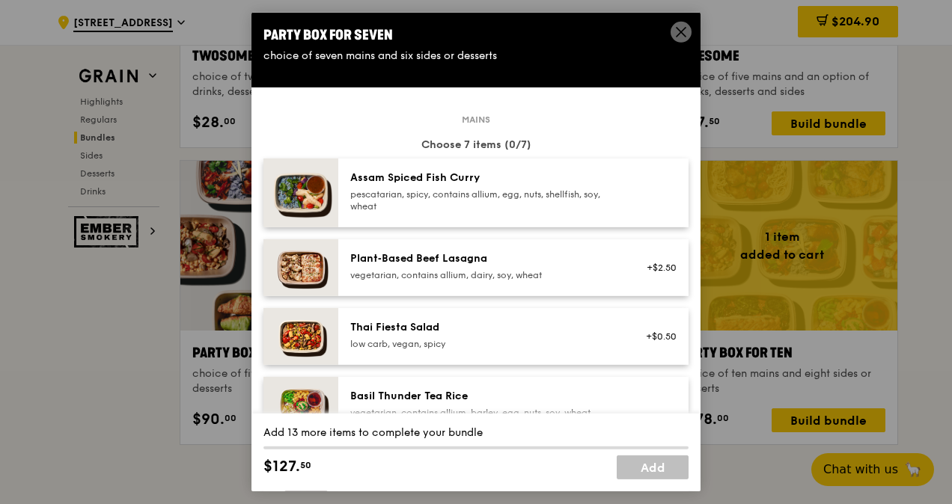
drag, startPoint x: 491, startPoint y: 252, endPoint x: 688, endPoint y: 105, distance: 245.9
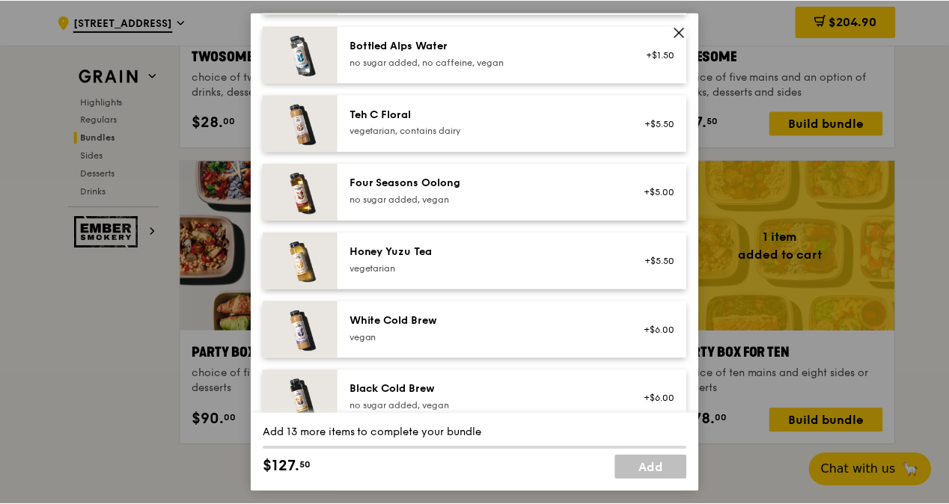
scroll to position [0, 0]
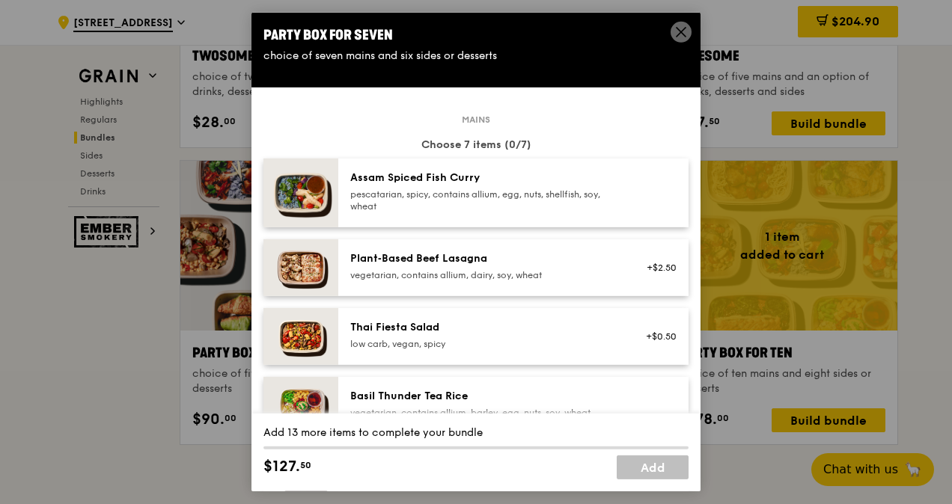
click at [679, 33] on icon at bounding box center [680, 31] width 13 height 13
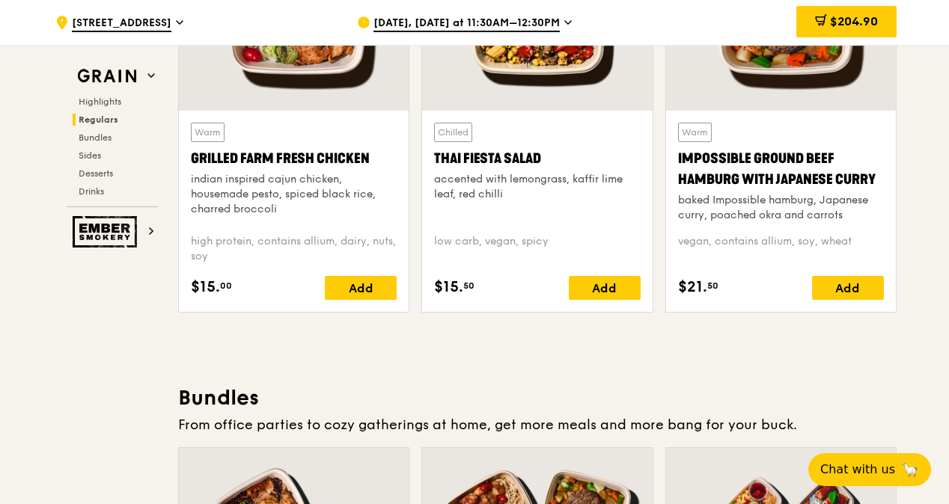
scroll to position [1706, 0]
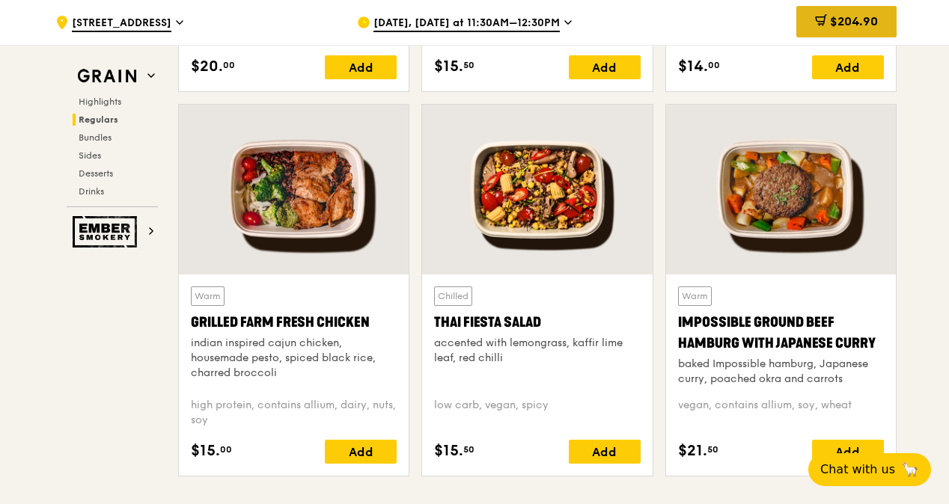
click at [855, 26] on span "$204.90" at bounding box center [854, 21] width 48 height 14
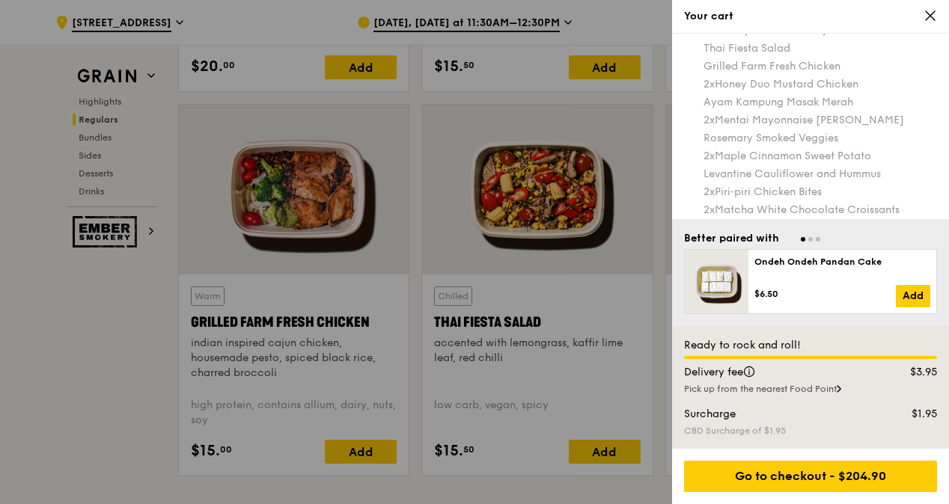
scroll to position [85, 0]
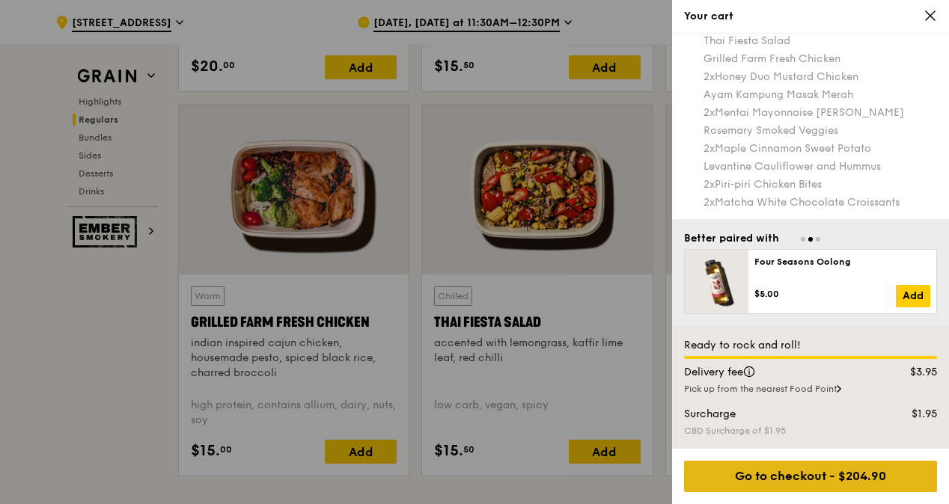
click at [853, 477] on div "Go to checkout - $204.90" at bounding box center [810, 476] width 253 height 31
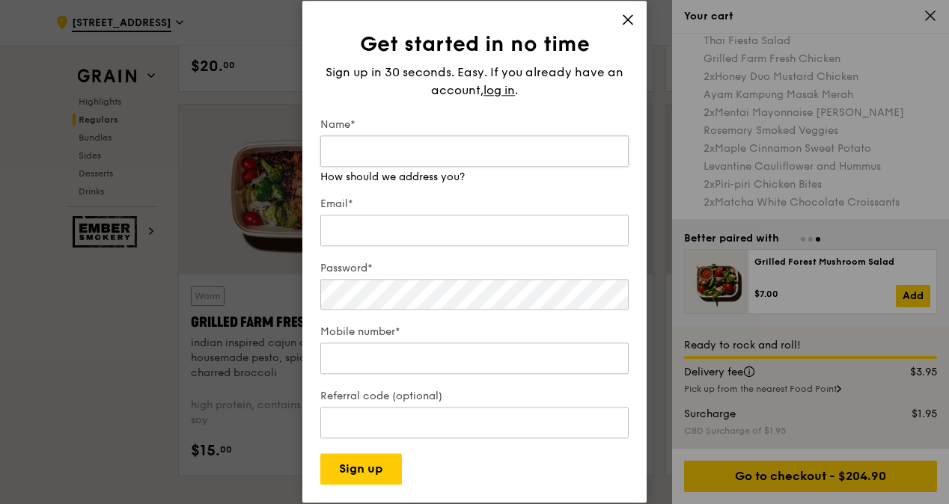
click at [409, 144] on input "Name*" at bounding box center [474, 150] width 308 height 31
type input "[PERSON_NAME]"
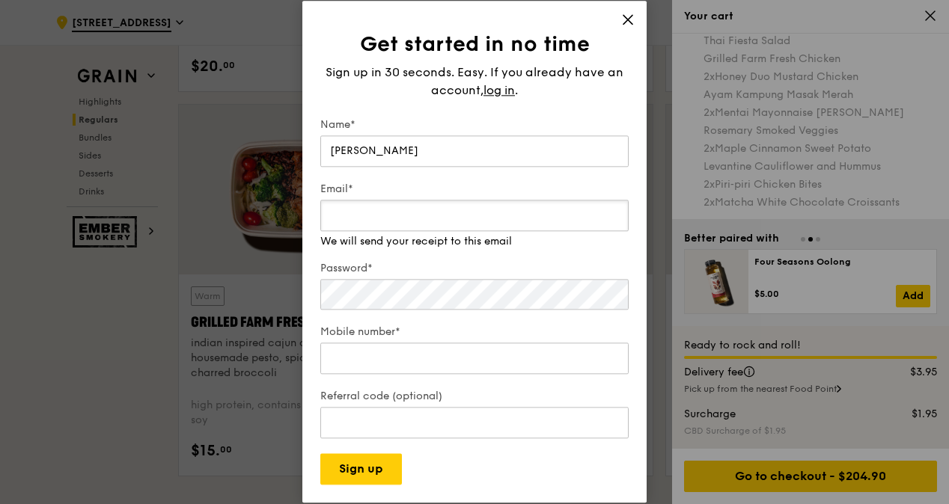
click at [460, 239] on div "Email* We will send your receipt to this email" at bounding box center [474, 215] width 308 height 67
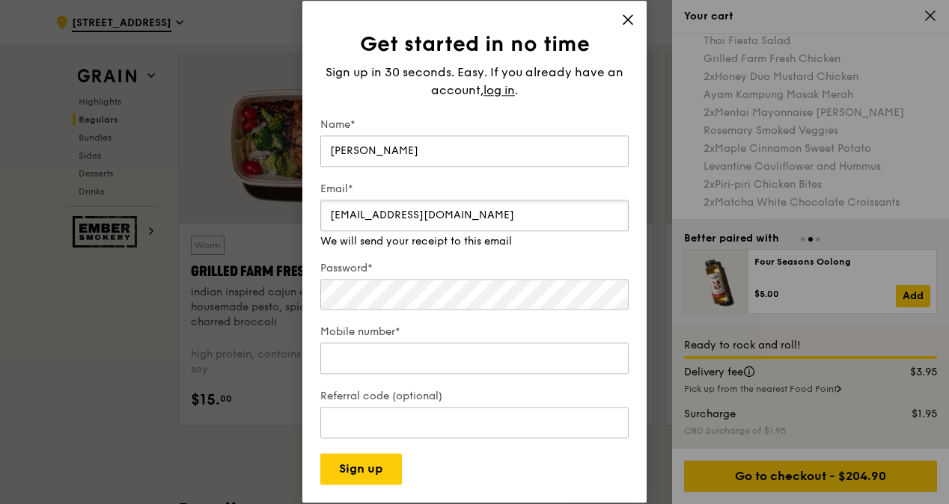
scroll to position [1781, 0]
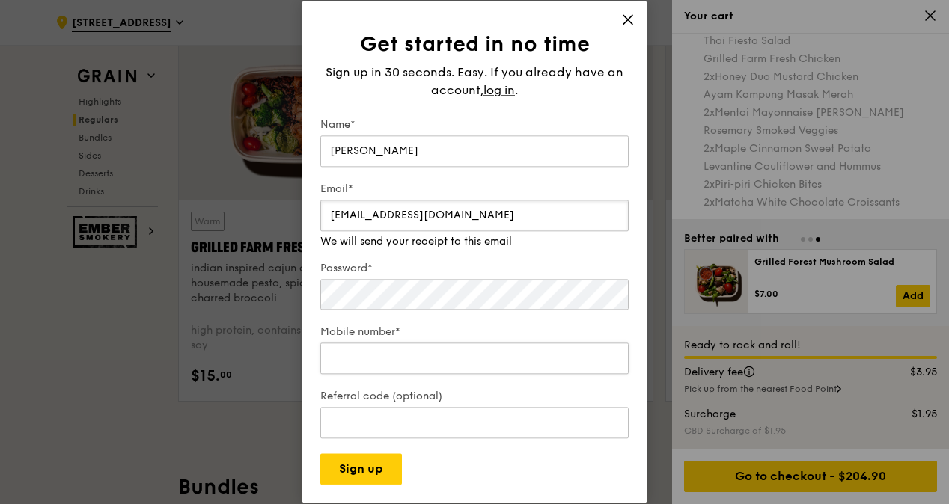
type input "[EMAIL_ADDRESS][DOMAIN_NAME]"
click at [454, 362] on div "Mobile number*" at bounding box center [474, 352] width 308 height 52
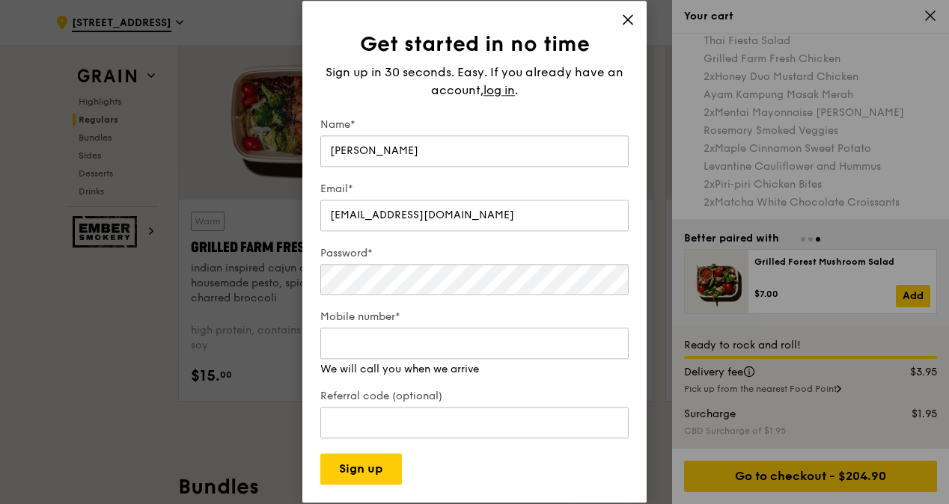
click at [630, 22] on icon at bounding box center [627, 19] width 13 height 13
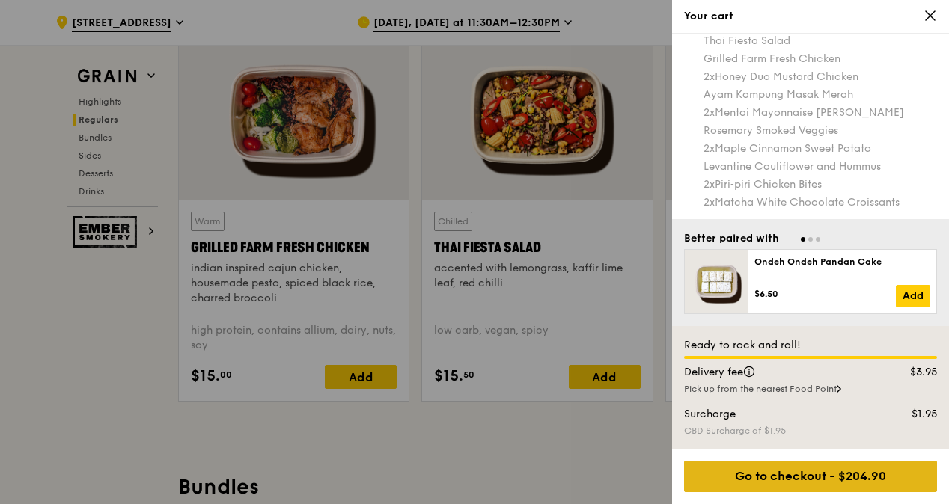
click at [813, 476] on div "Go to checkout - $204.90" at bounding box center [810, 476] width 253 height 31
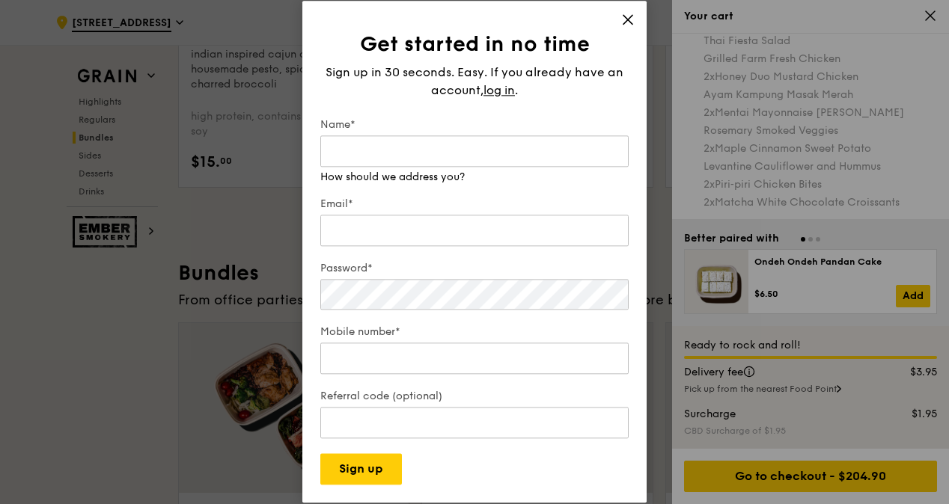
scroll to position [1931, 0]
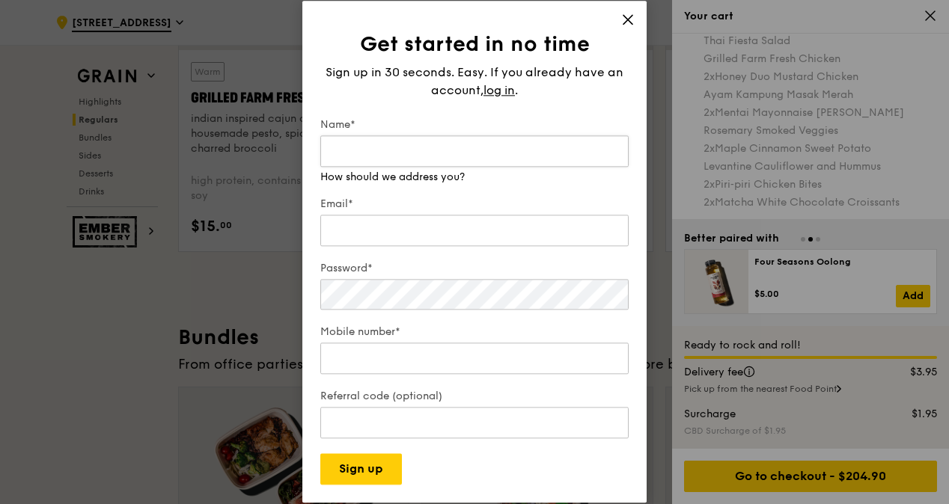
click at [395, 146] on input "Name*" at bounding box center [474, 150] width 308 height 31
type input "[PERSON_NAME]"
type input "[EMAIL_ADDRESS][DOMAIN_NAME]"
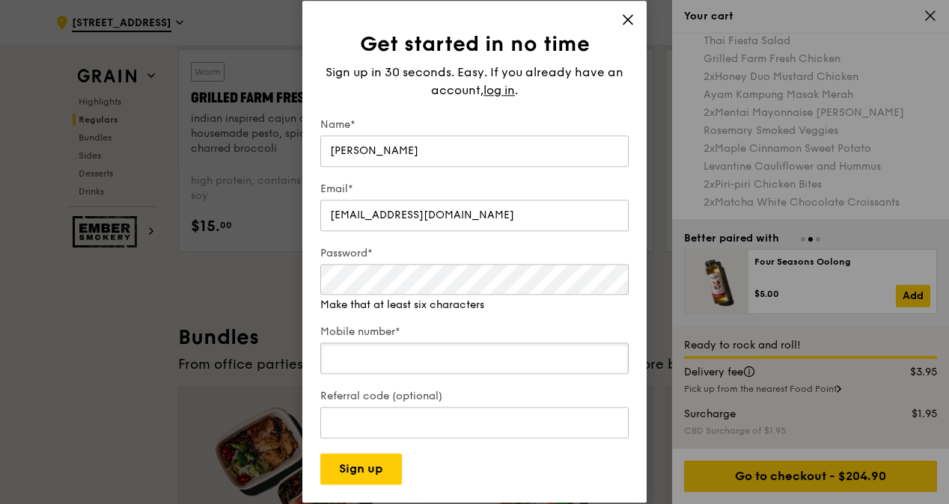
click at [396, 357] on input "Mobile number*" at bounding box center [474, 359] width 308 height 31
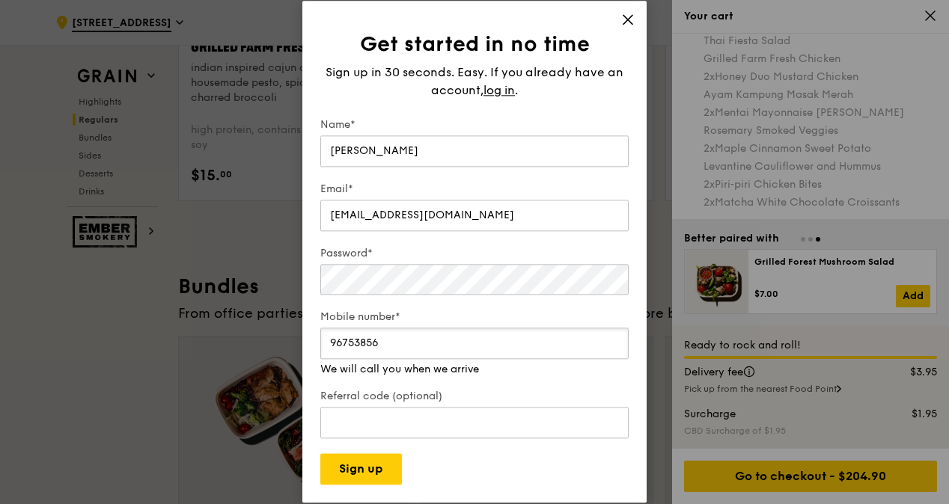
scroll to position [2081, 0]
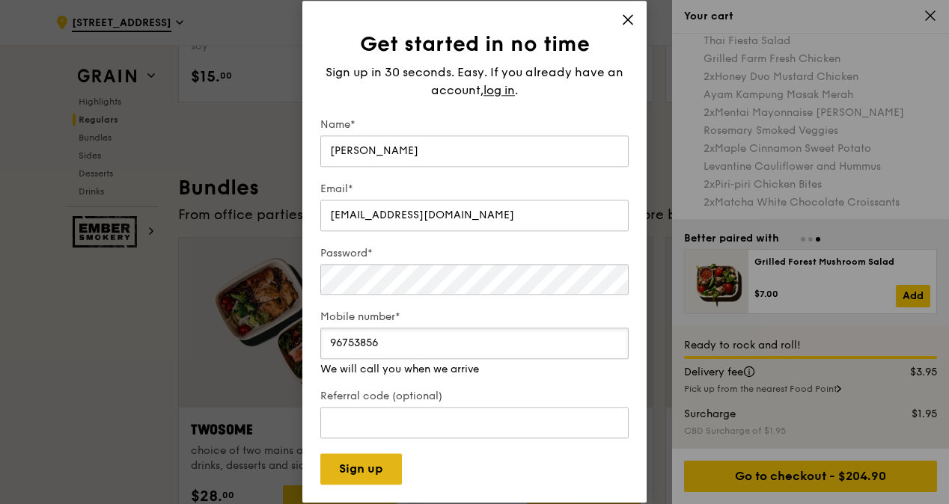
type input "96753856"
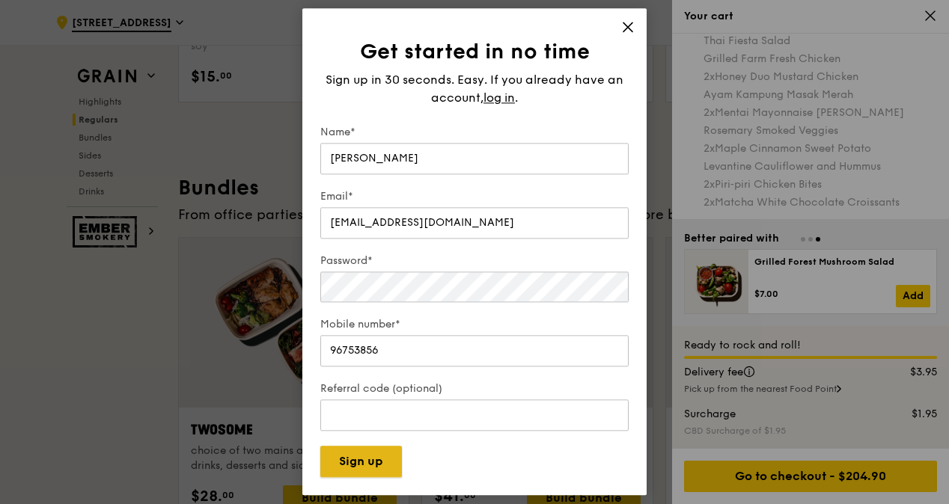
click at [373, 471] on button "Sign up" at bounding box center [361, 462] width 82 height 31
